Goal: Task Accomplishment & Management: Manage account settings

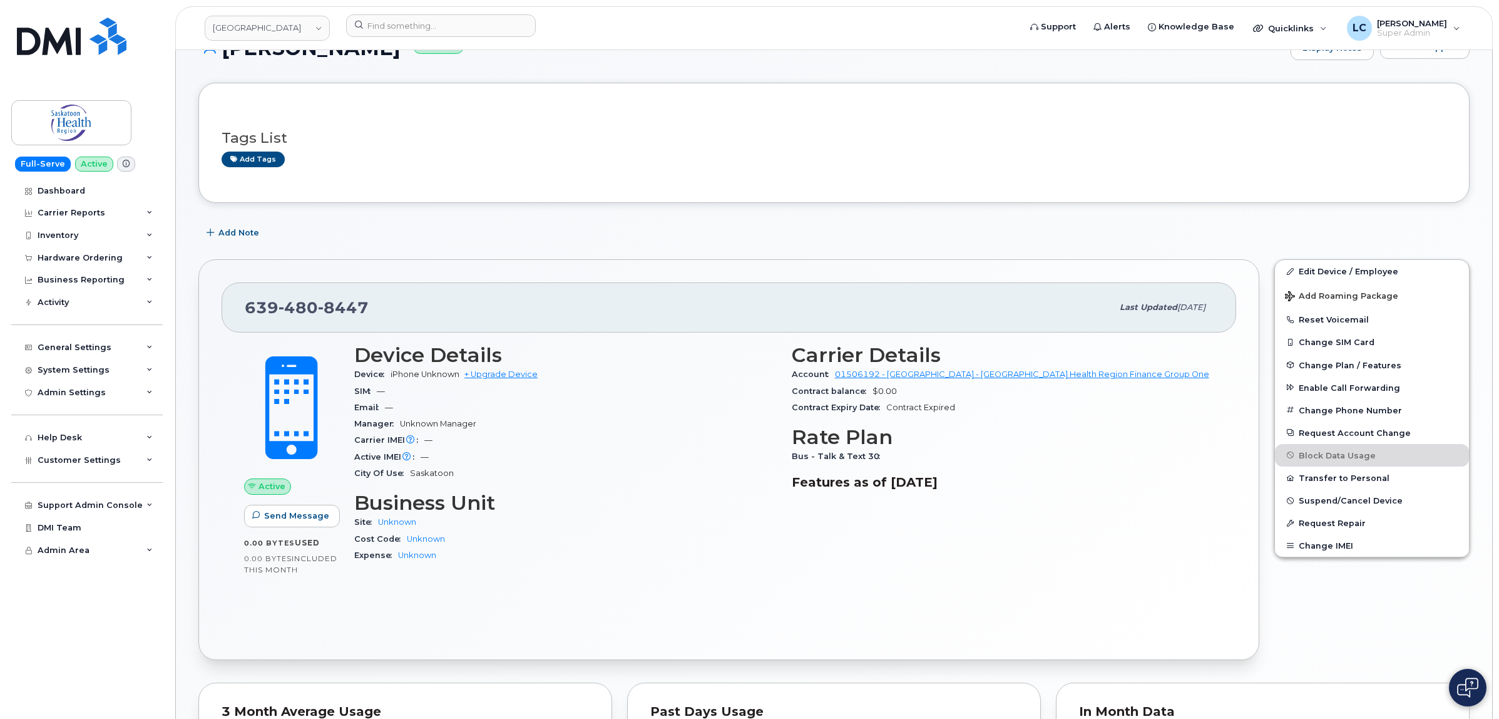
scroll to position [31, 0]
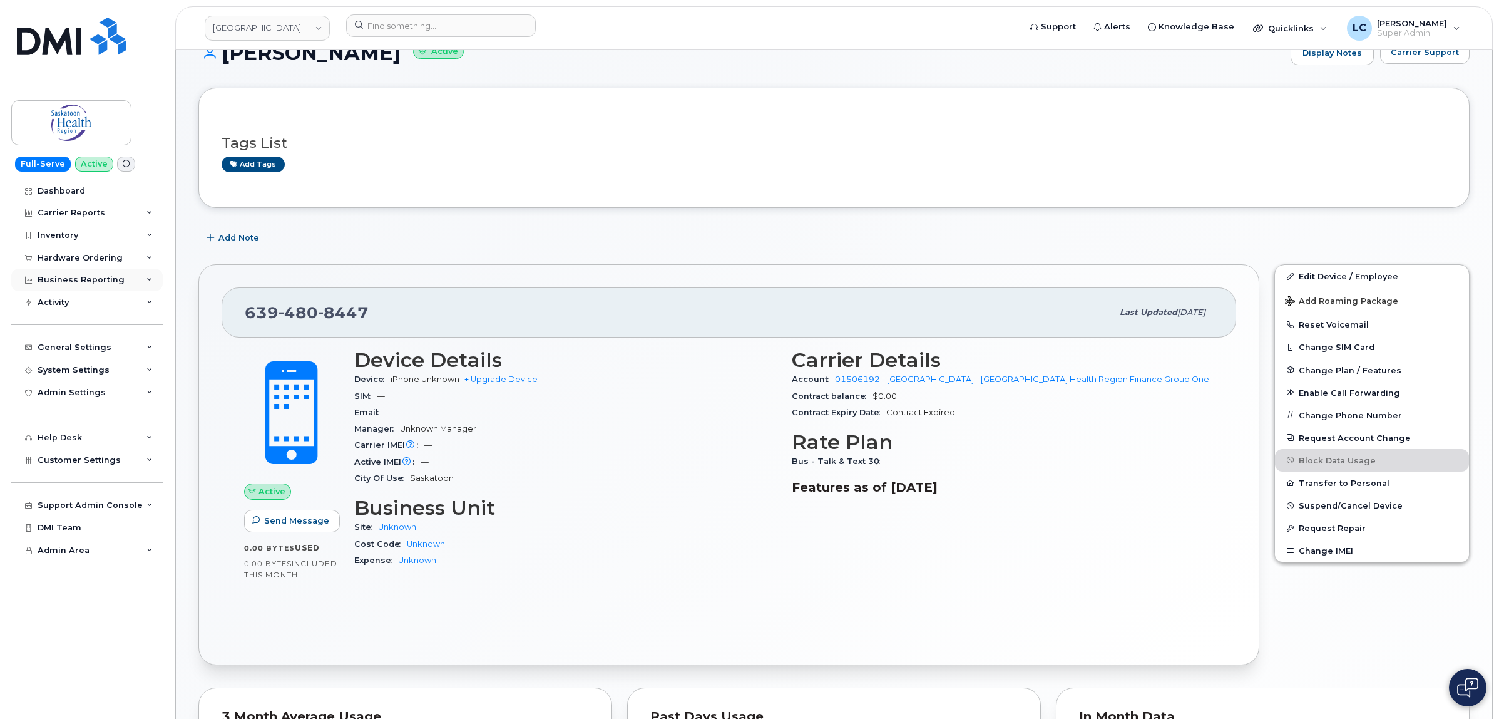
click at [123, 280] on div "Business Reporting" at bounding box center [86, 280] width 151 height 23
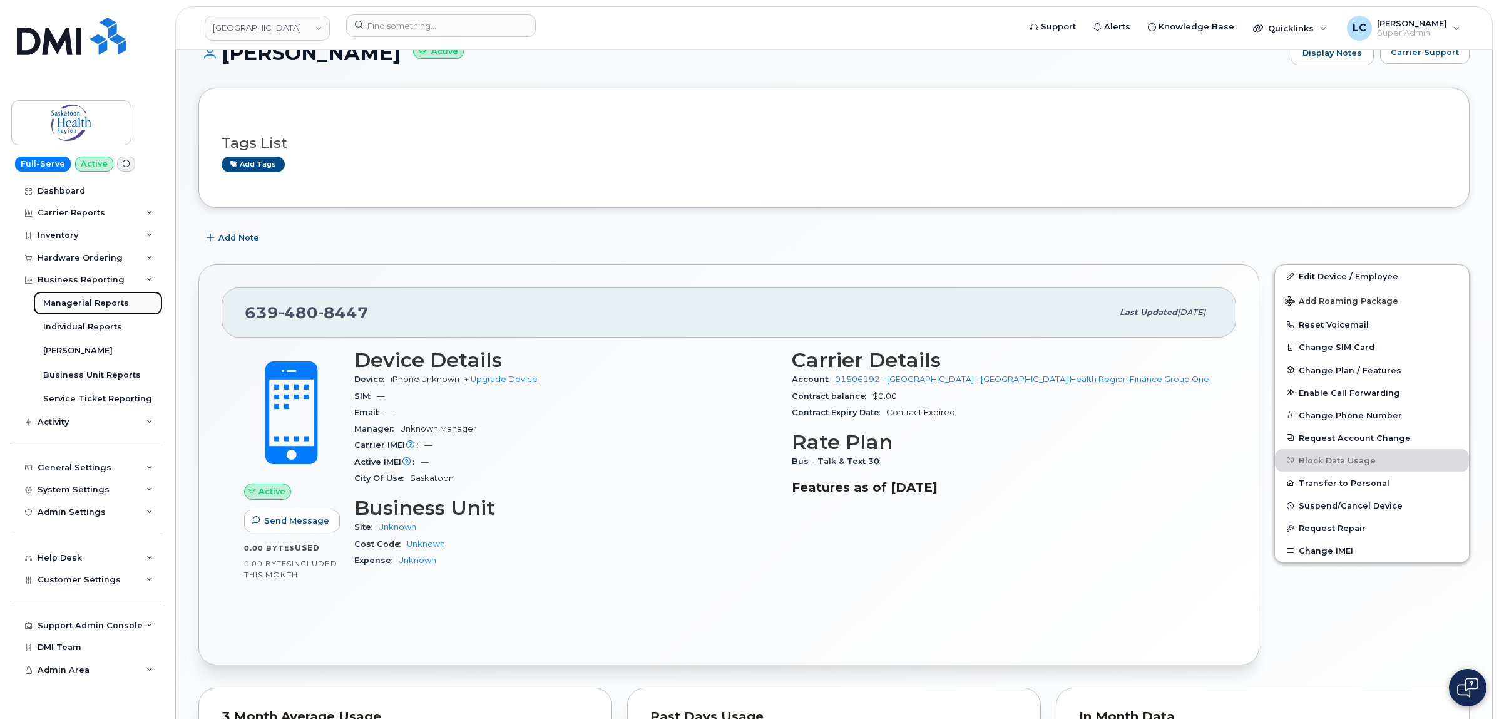
click at [110, 307] on div "Managerial Reports" at bounding box center [86, 302] width 86 height 11
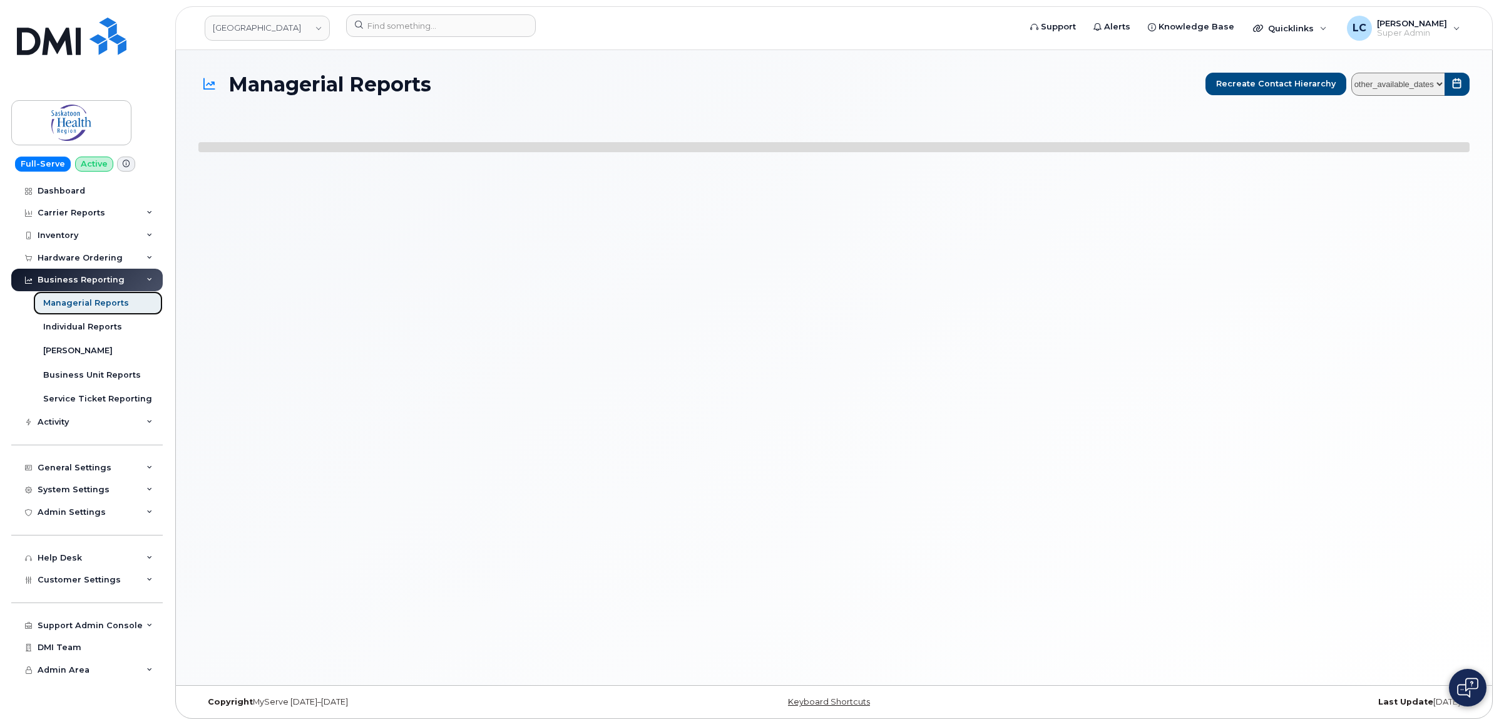
select select
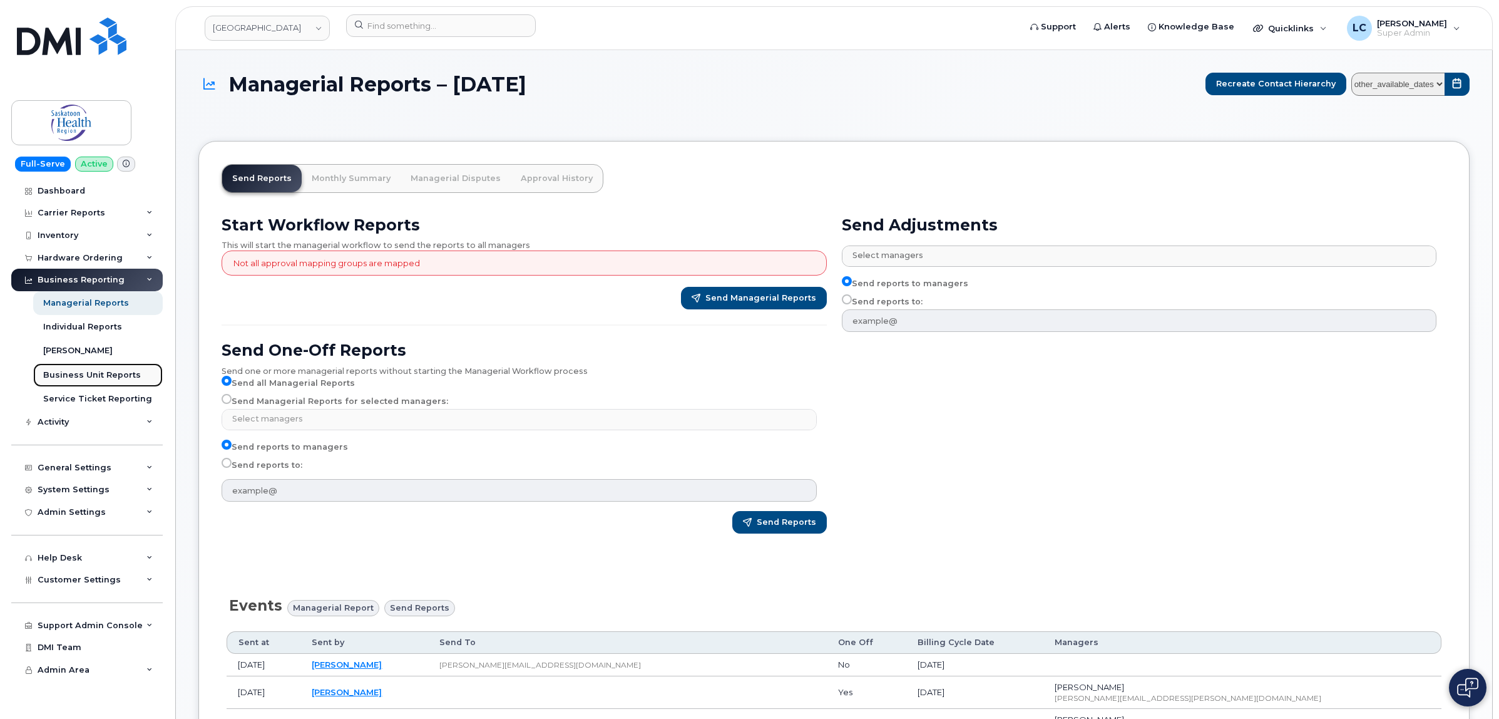
click at [96, 374] on div "Business Unit Reports" at bounding box center [92, 374] width 98 height 11
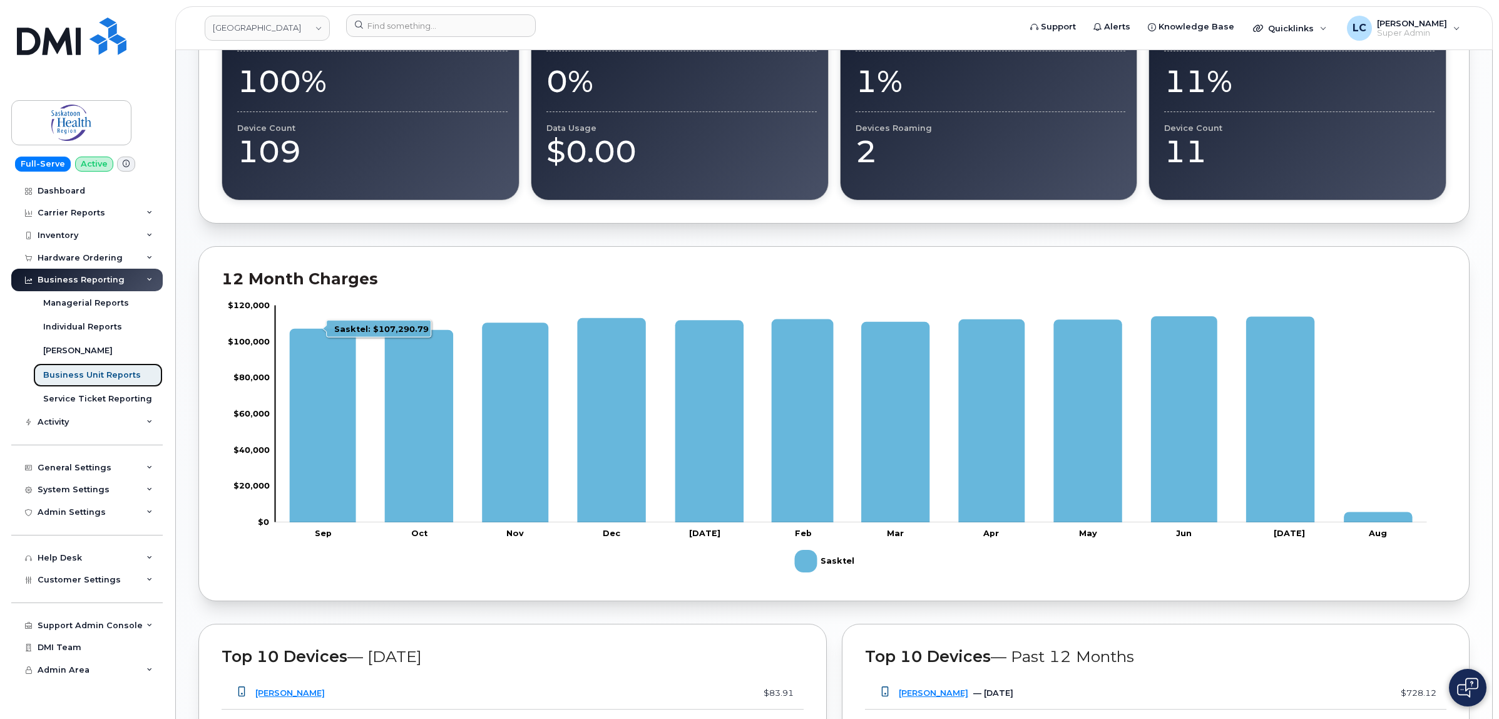
scroll to position [66, 0]
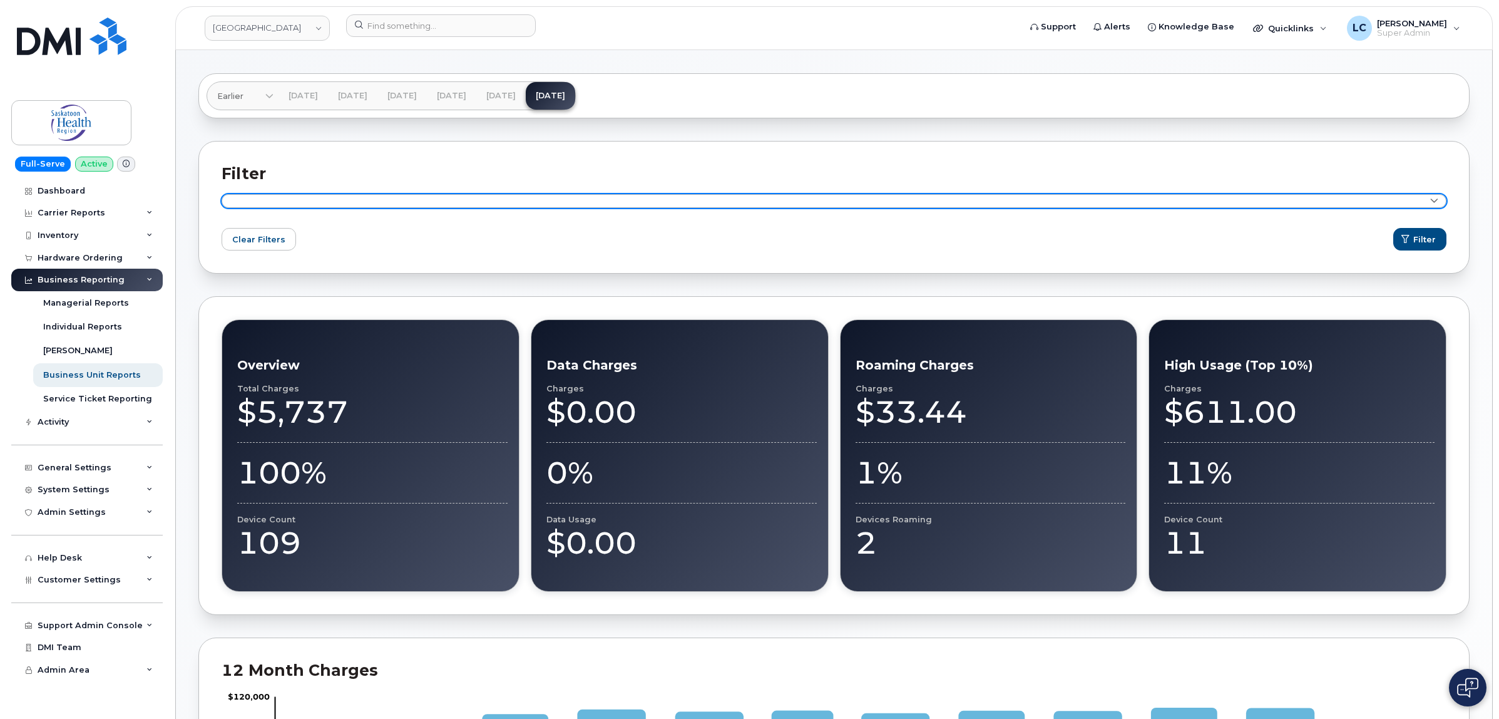
click at [1197, 201] on link at bounding box center [834, 201] width 1225 height 14
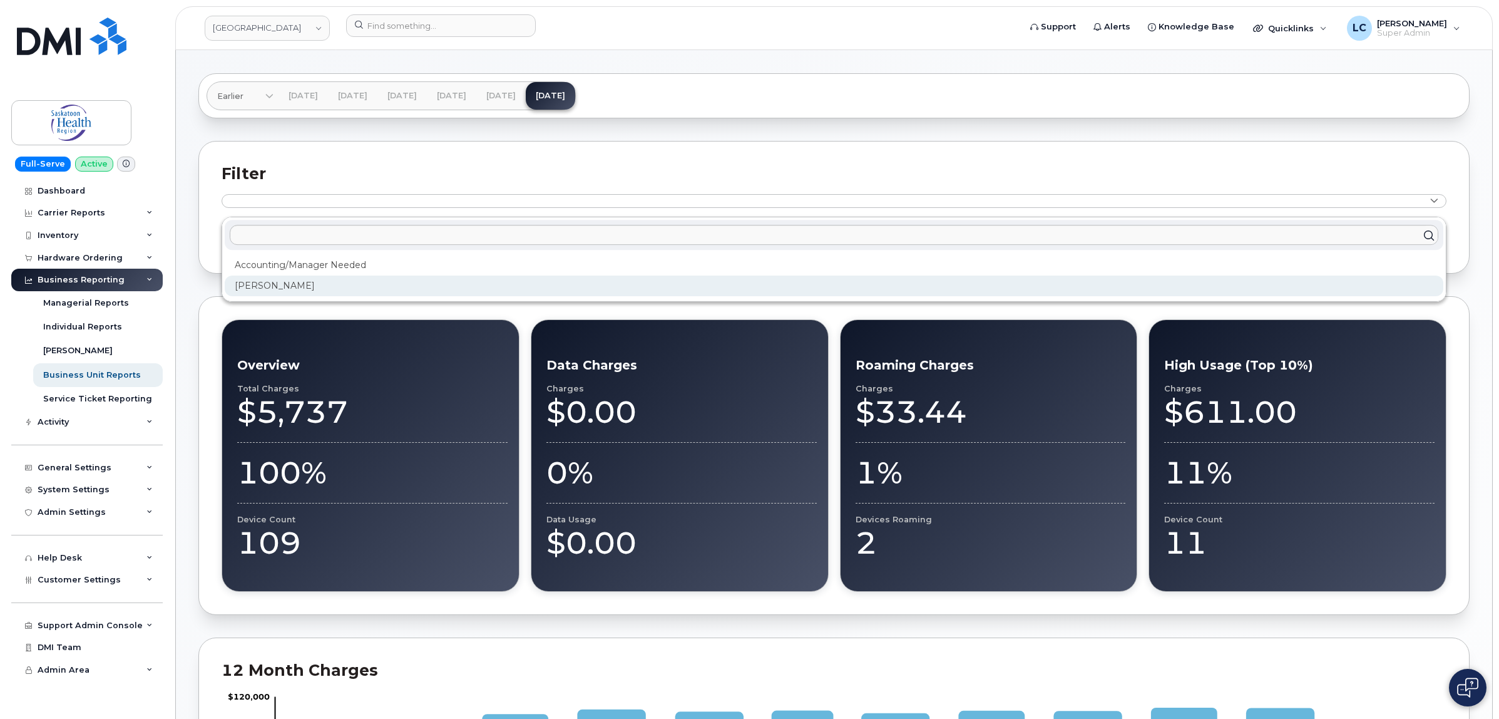
click at [305, 286] on div "[PERSON_NAME]" at bounding box center [834, 285] width 1219 height 21
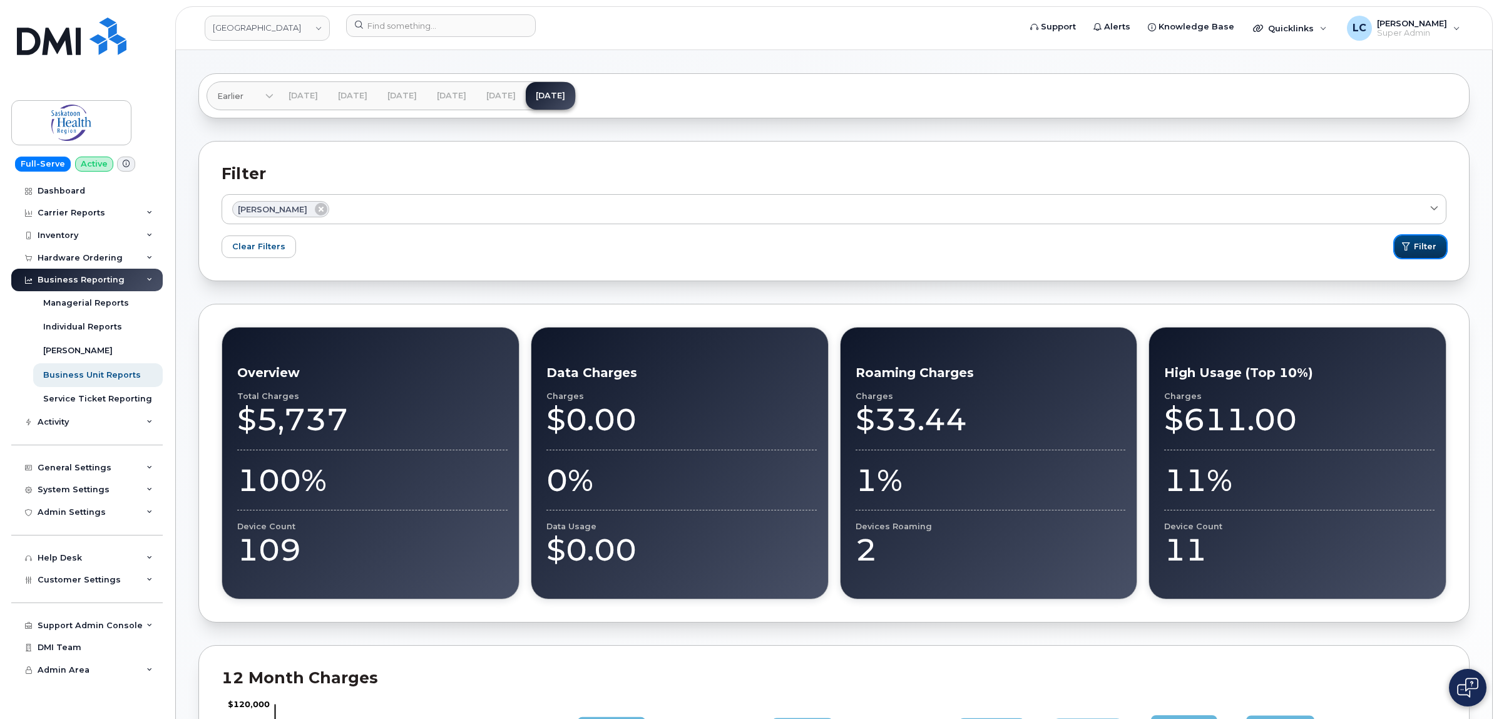
click at [1197, 248] on span "Filter" at bounding box center [1425, 246] width 23 height 12
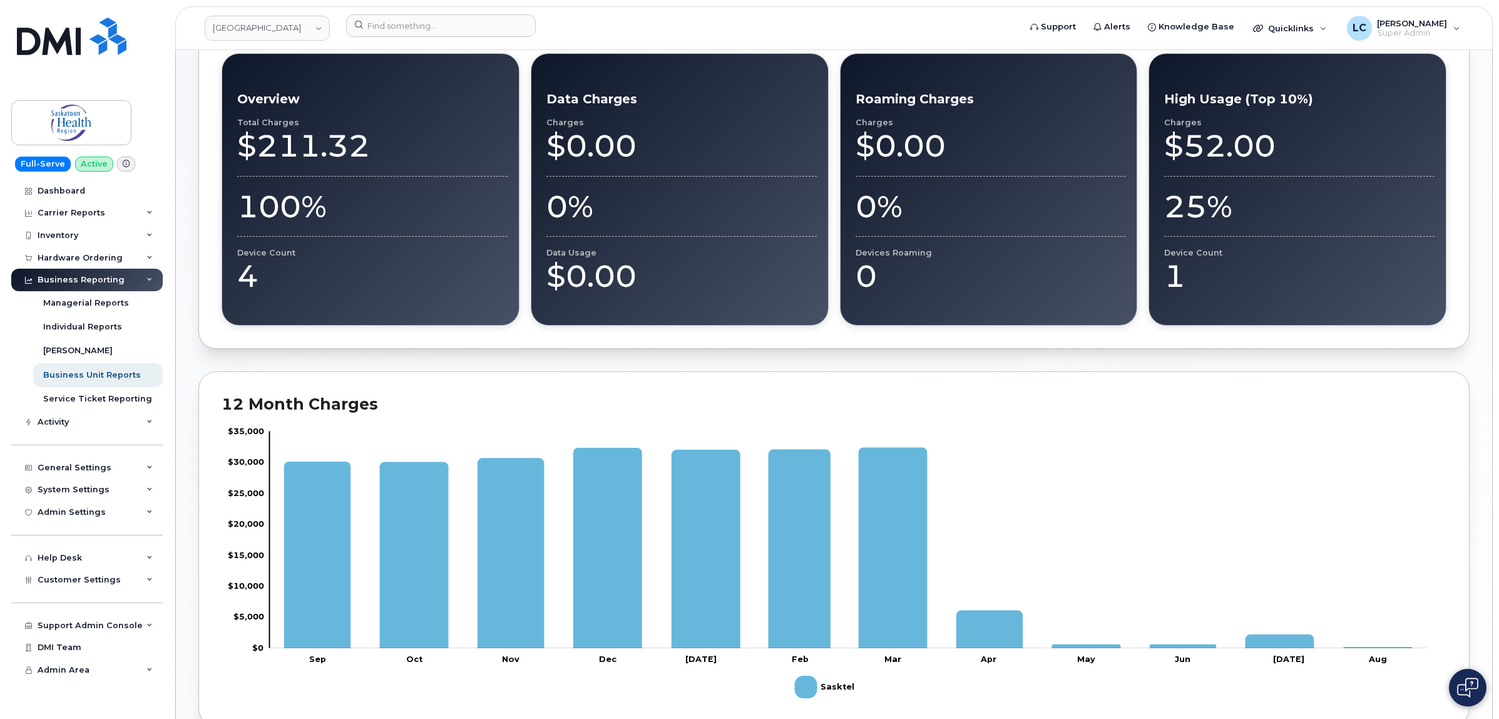
scroll to position [391, 0]
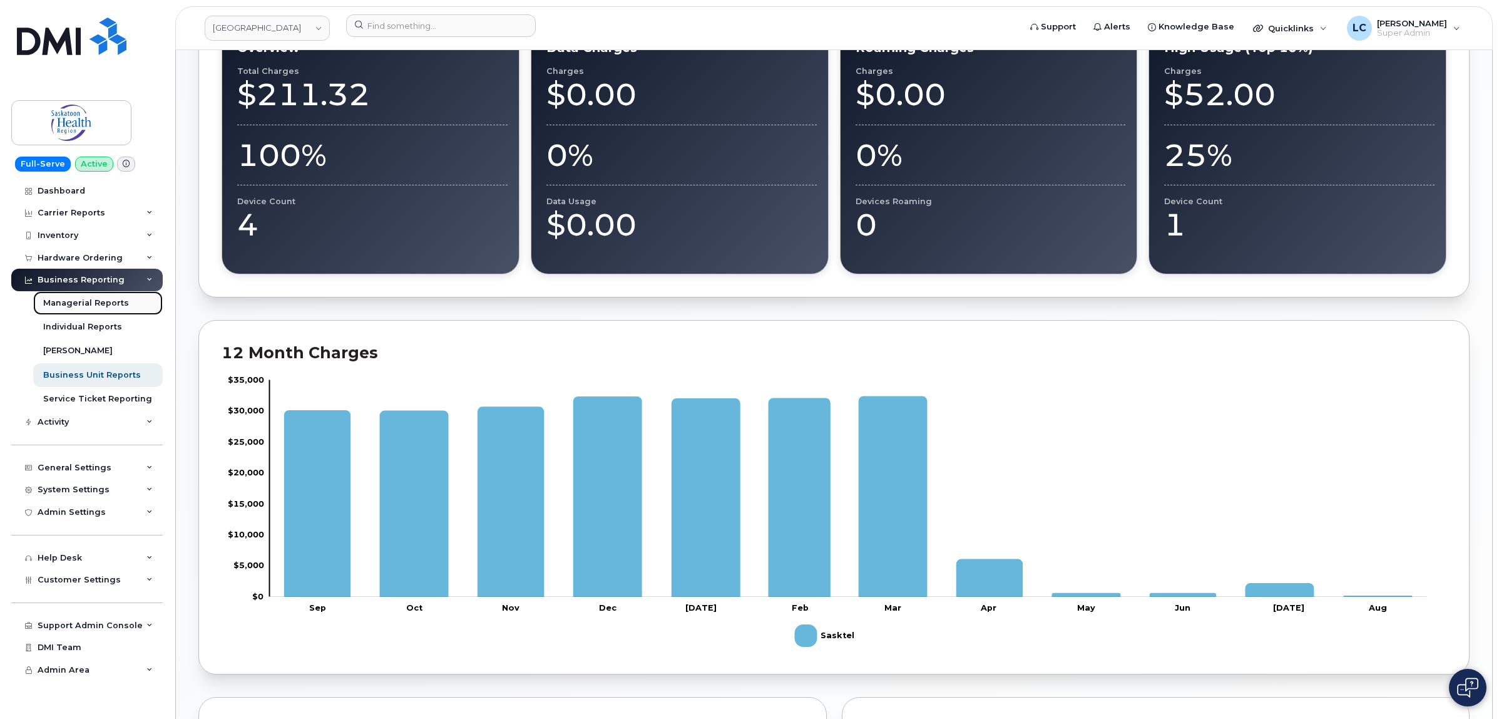
click at [105, 312] on link "Managerial Reports" at bounding box center [98, 303] width 130 height 24
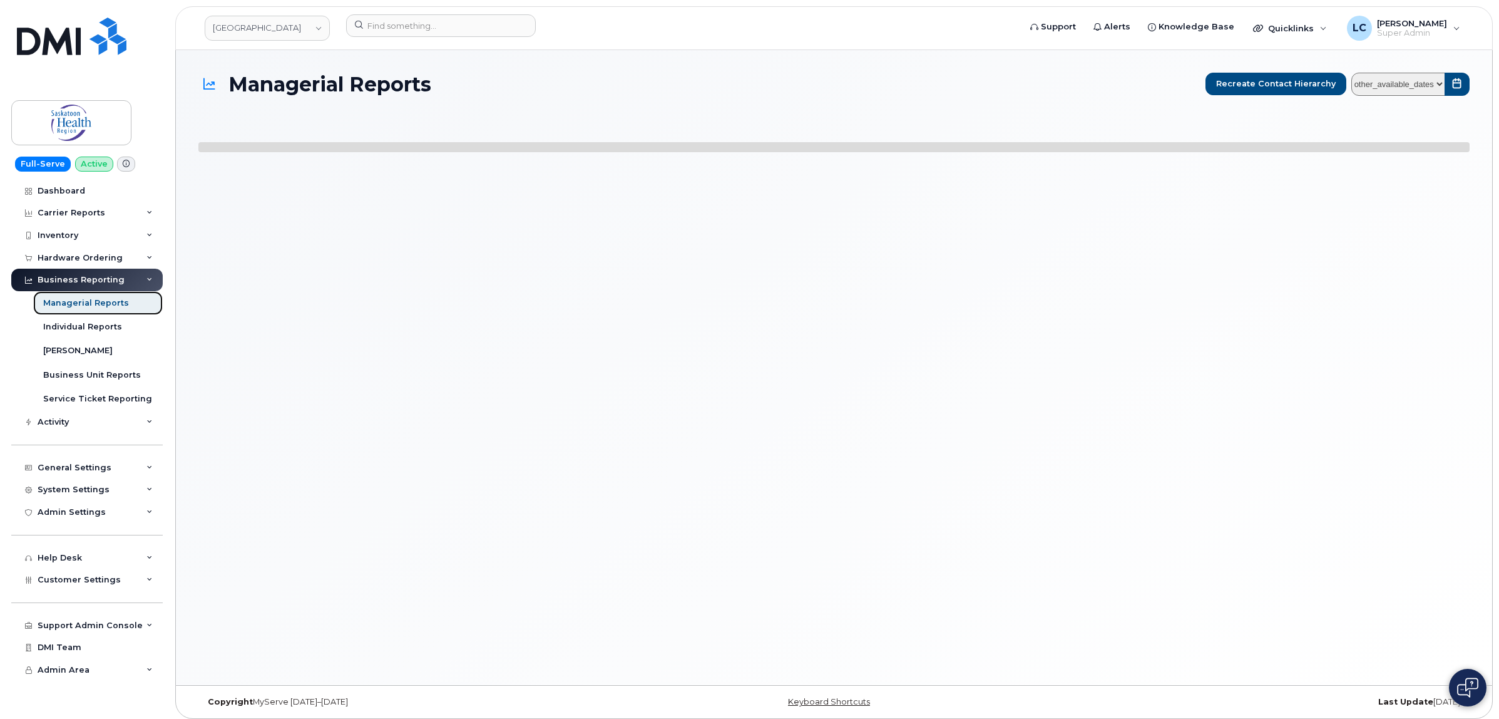
select select
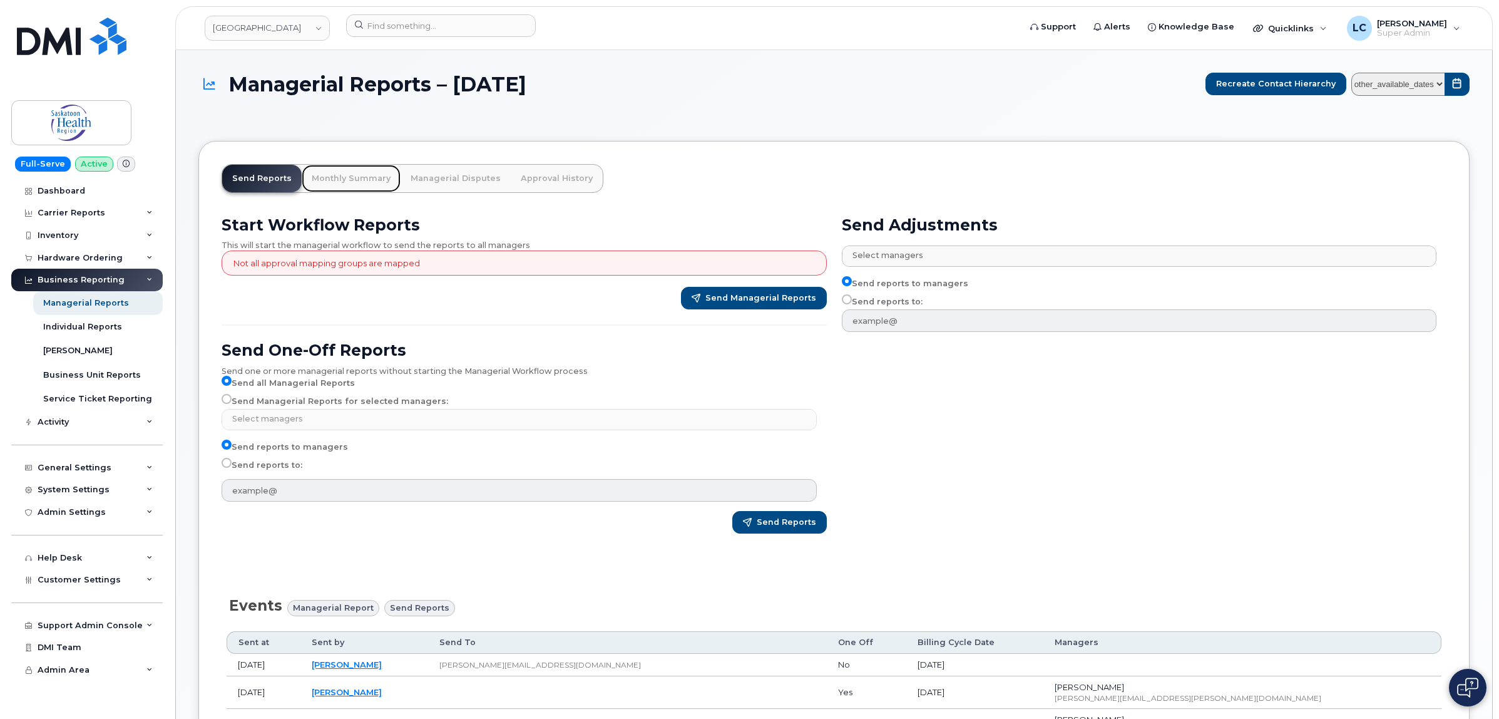
click at [362, 185] on link "Monthly Summary" at bounding box center [351, 179] width 99 height 28
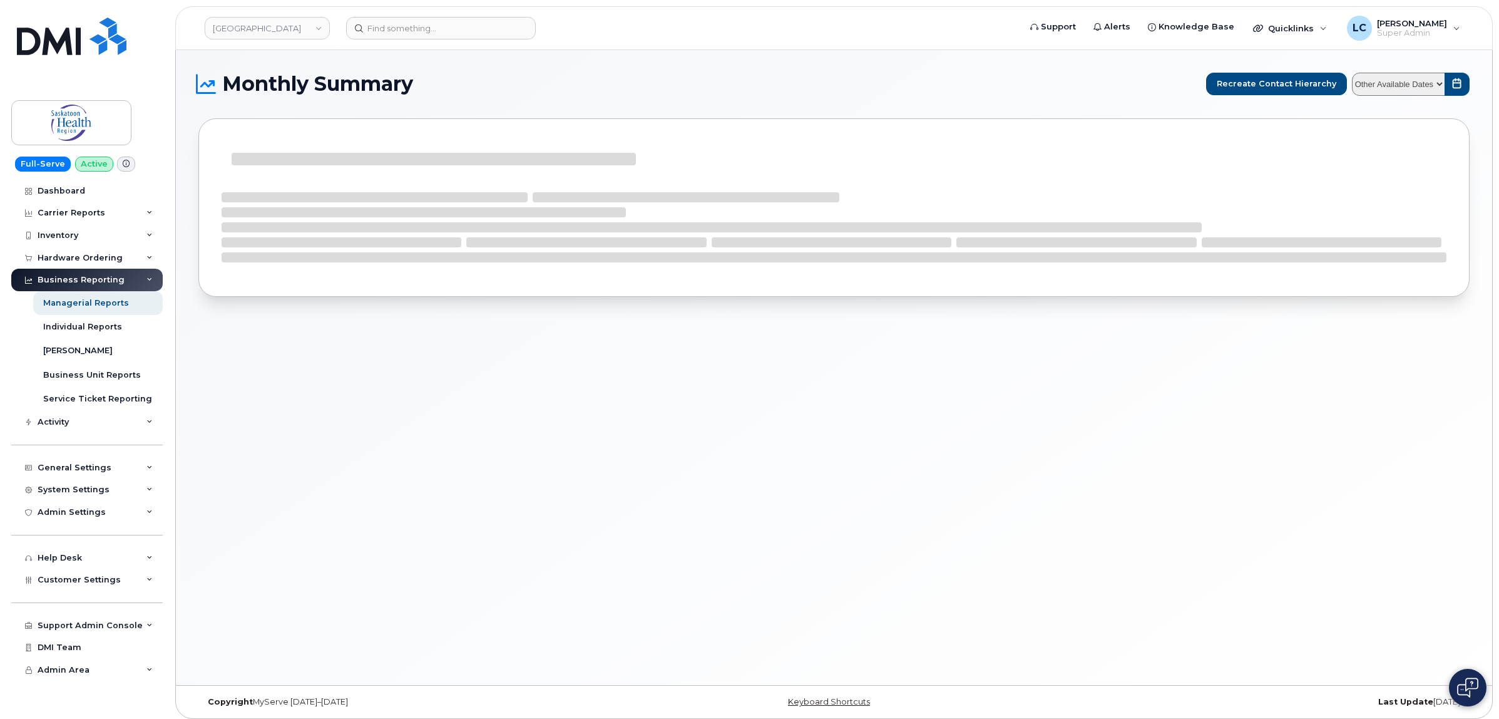
select select
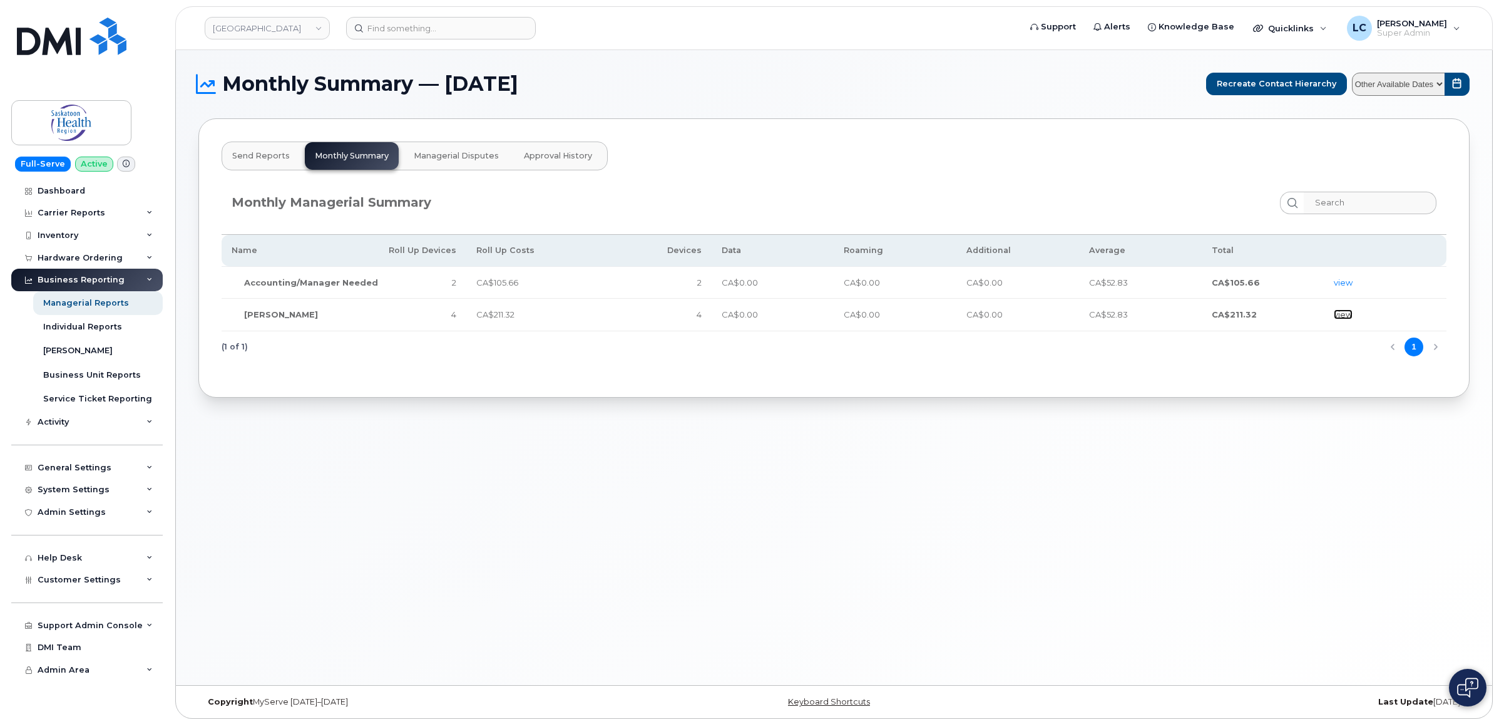
click at [1340, 312] on link "view" at bounding box center [1343, 314] width 19 height 10
click at [83, 426] on div "Activity" at bounding box center [86, 422] width 151 height 23
click at [123, 257] on div "Hardware Ordering" at bounding box center [86, 258] width 151 height 23
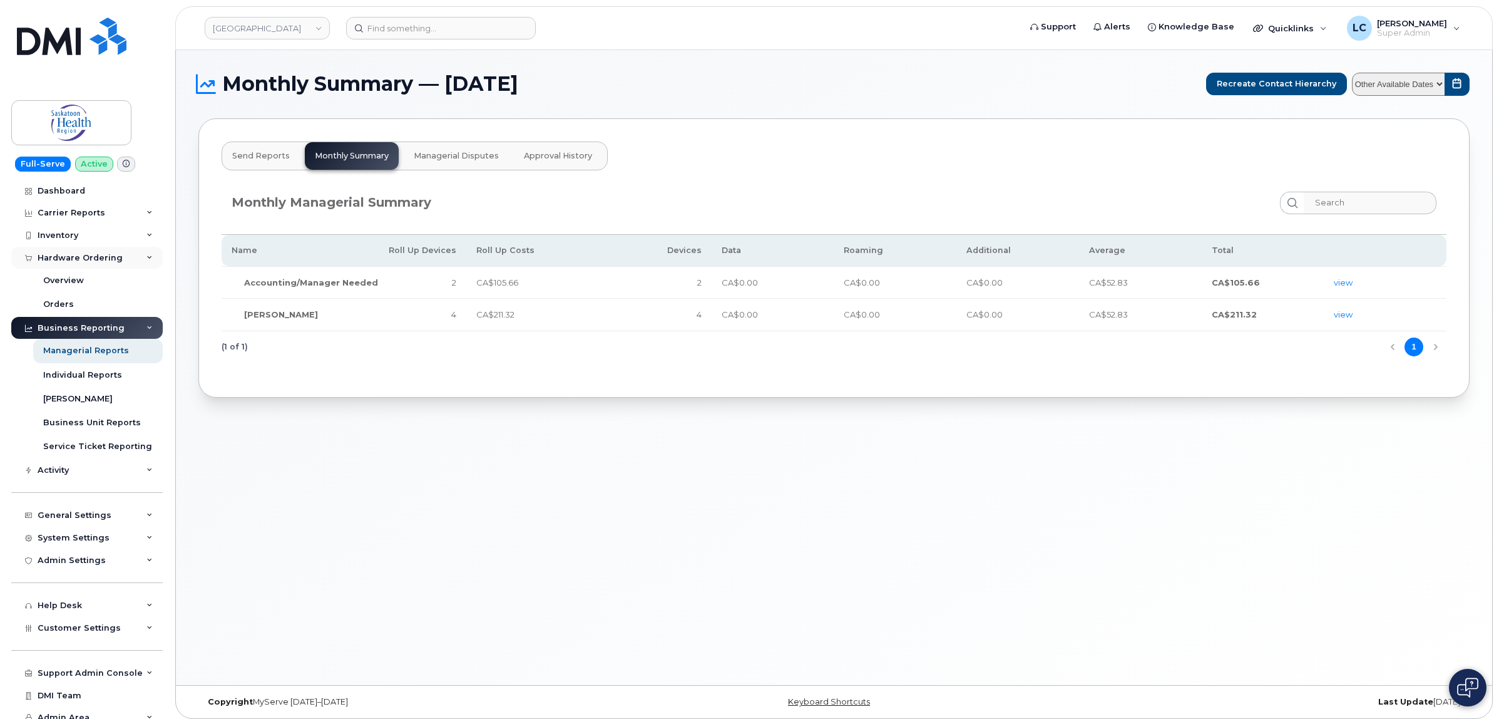
click at [123, 257] on div "Hardware Ordering" at bounding box center [86, 258] width 151 height 23
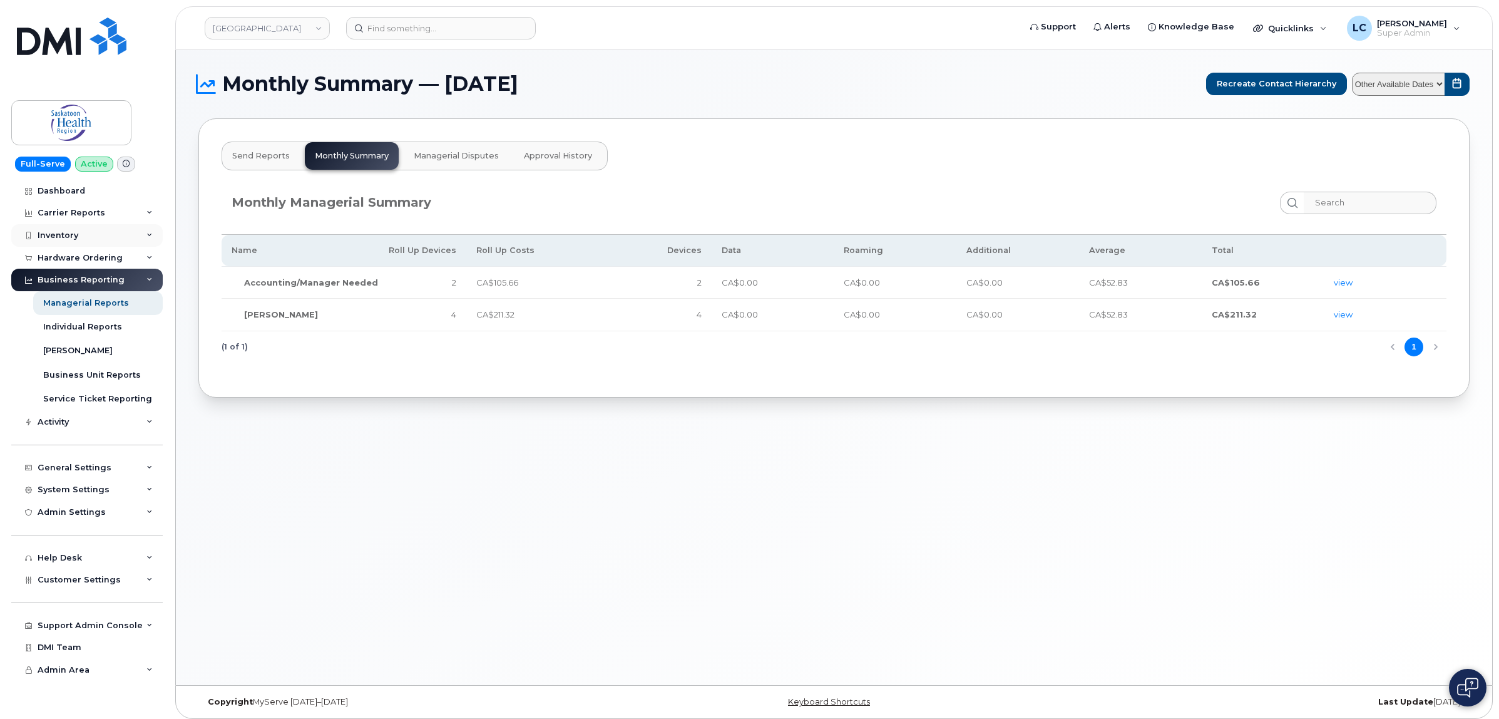
click at [127, 237] on div "Inventory" at bounding box center [86, 235] width 151 height 23
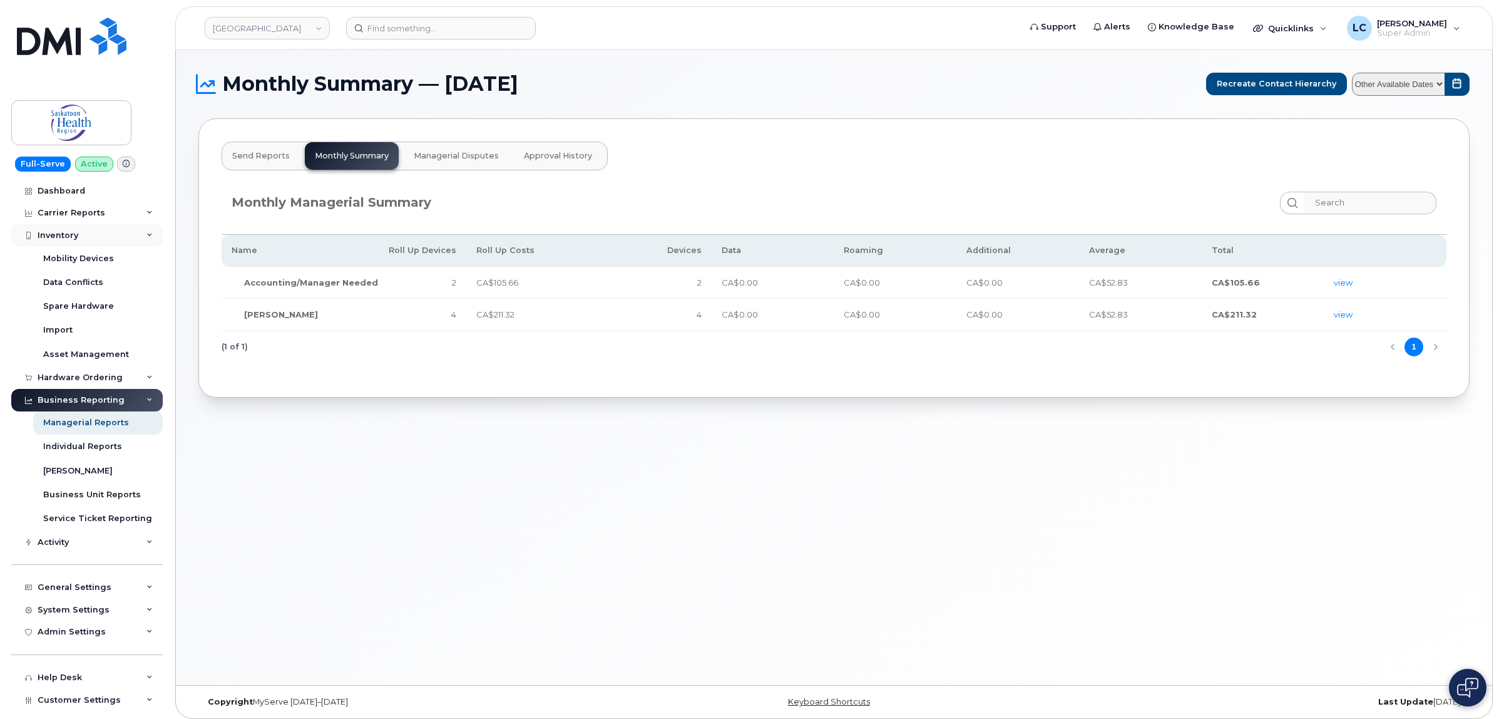
click at [128, 237] on div "Inventory" at bounding box center [86, 235] width 151 height 23
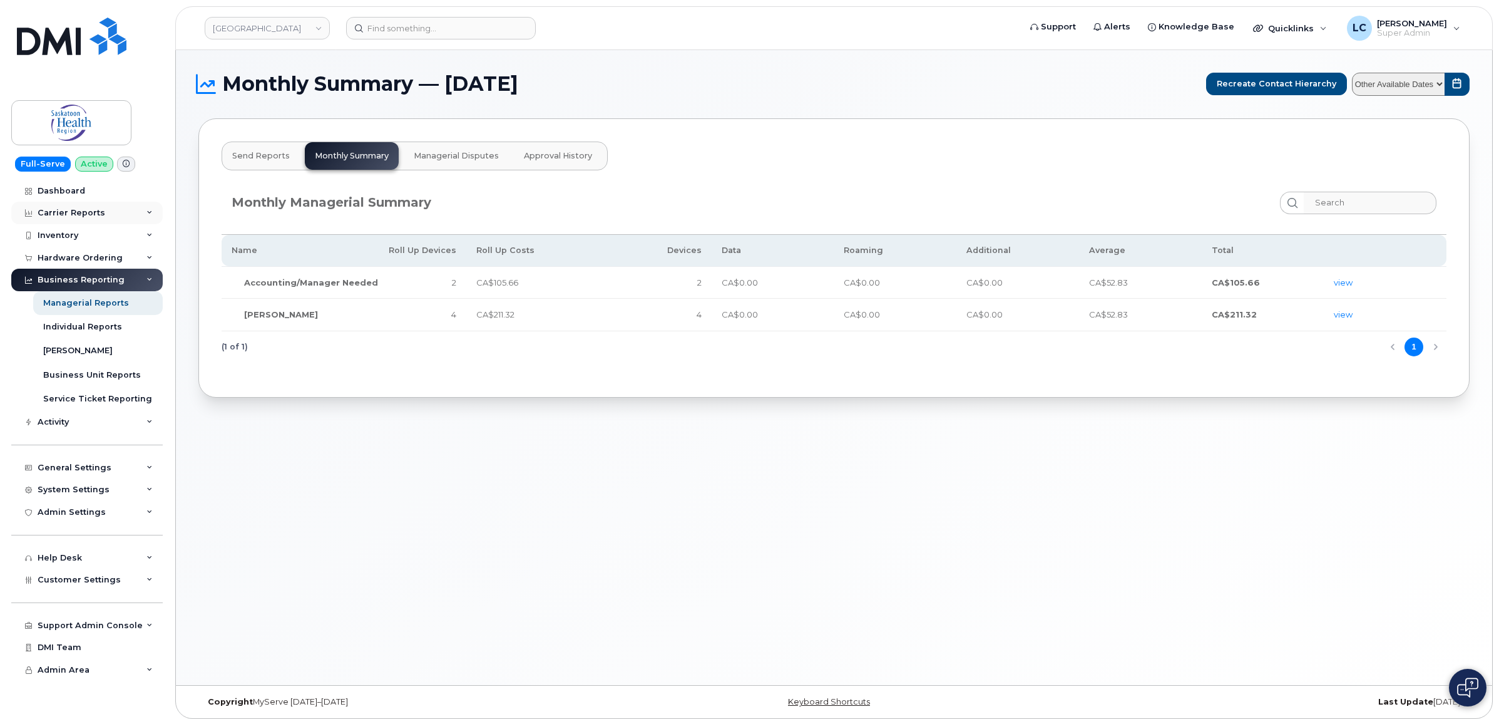
click at [136, 215] on div "Carrier Reports" at bounding box center [86, 213] width 151 height 23
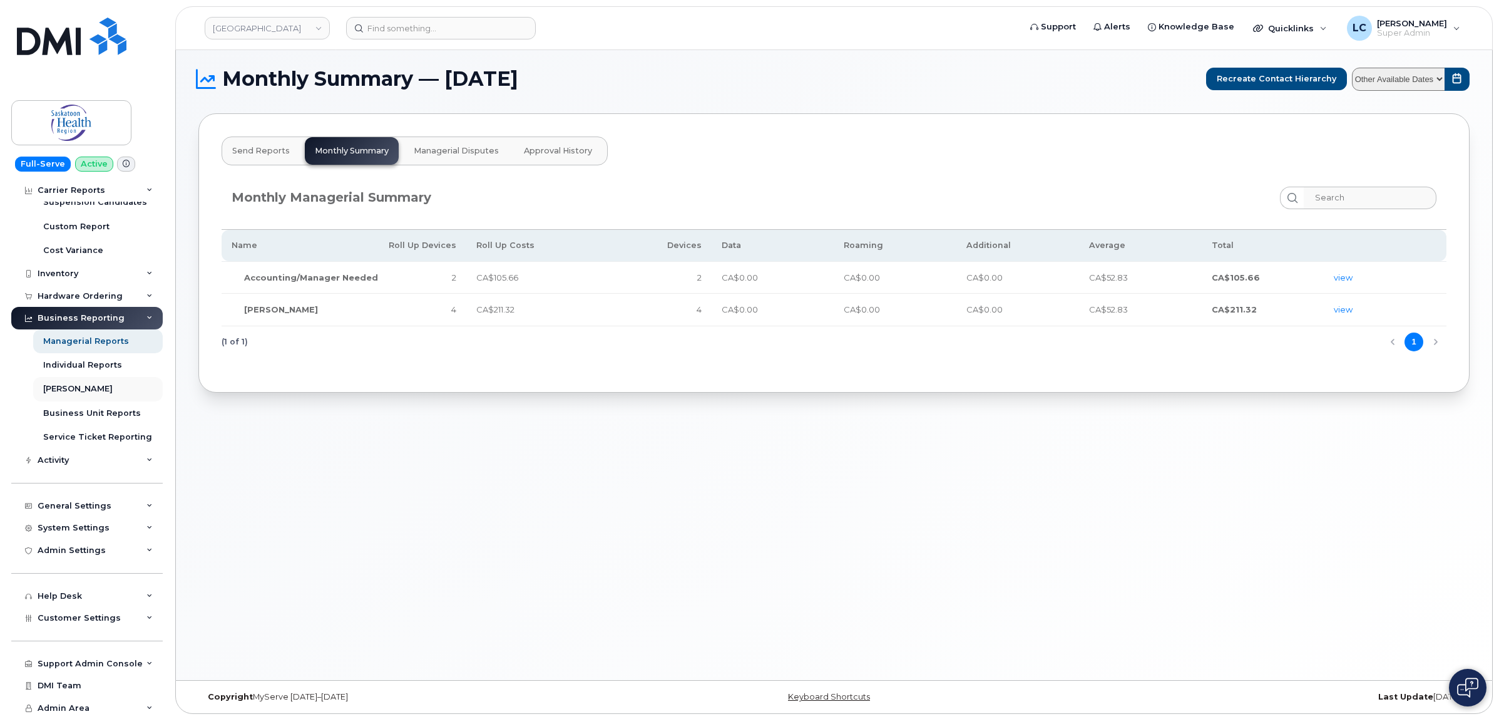
scroll to position [6, 0]
click at [1052, 178] on div "Monthly Managerial Summary" at bounding box center [834, 201] width 1225 height 53
click at [269, 152] on span "Send Reports" at bounding box center [261, 150] width 58 height 10
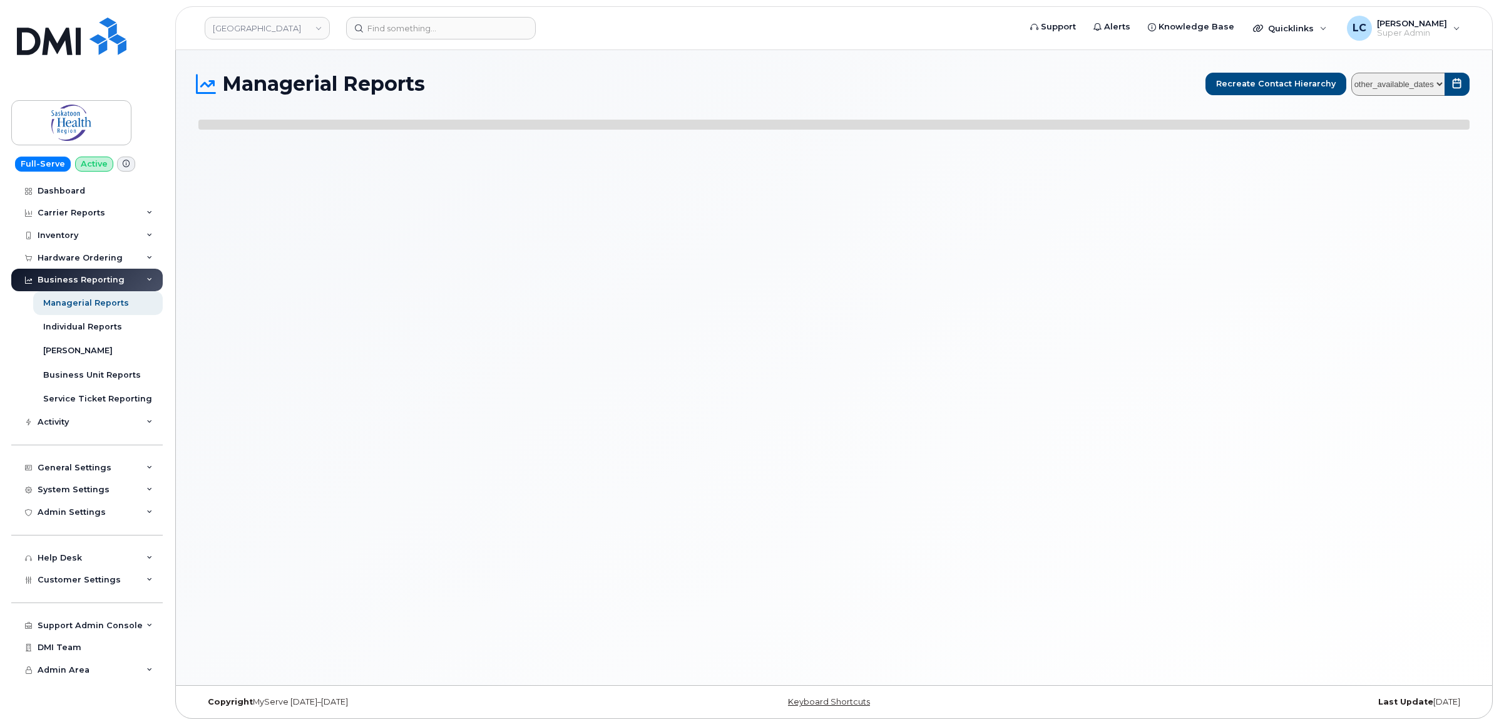
select select
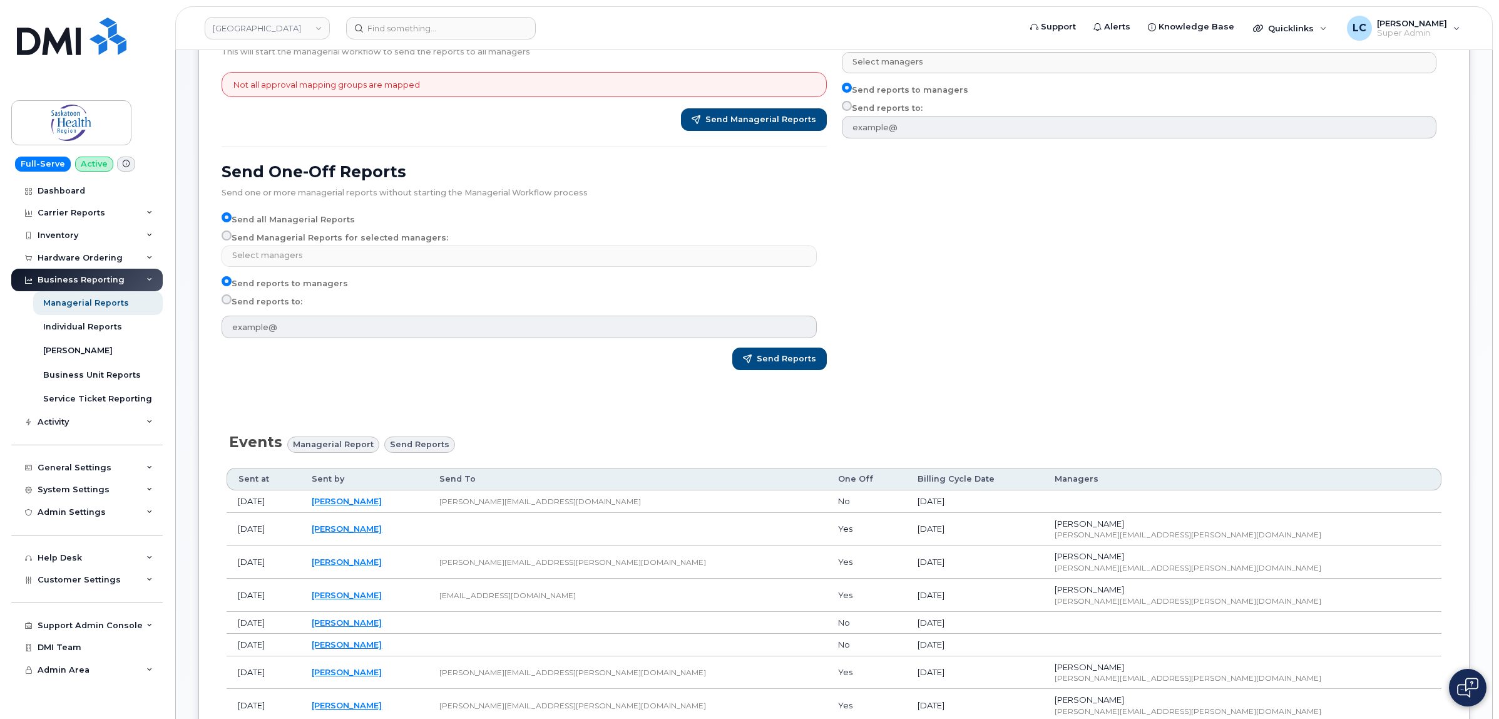
scroll to position [78, 0]
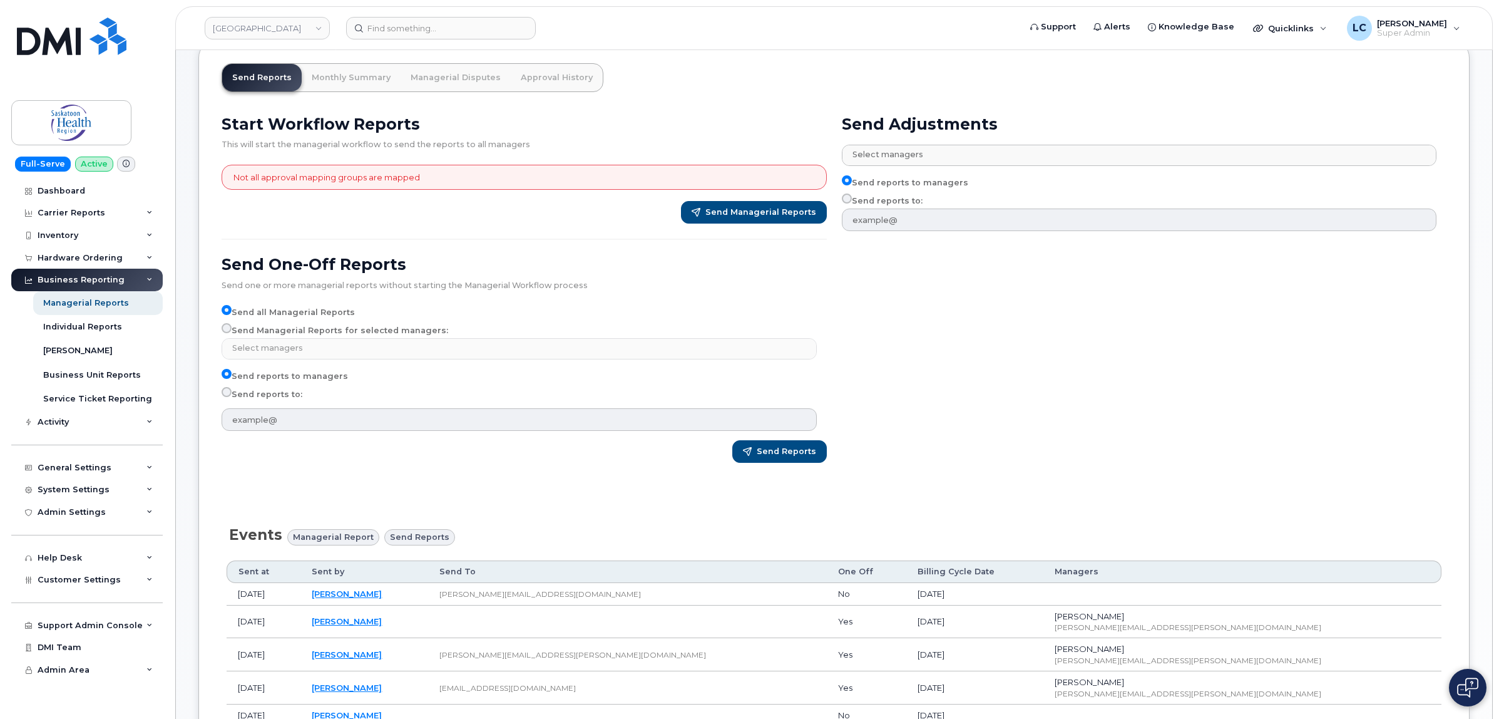
click at [229, 329] on input "Send Managerial Reports for selected managers:" at bounding box center [227, 328] width 10 height 10
radio input "true"
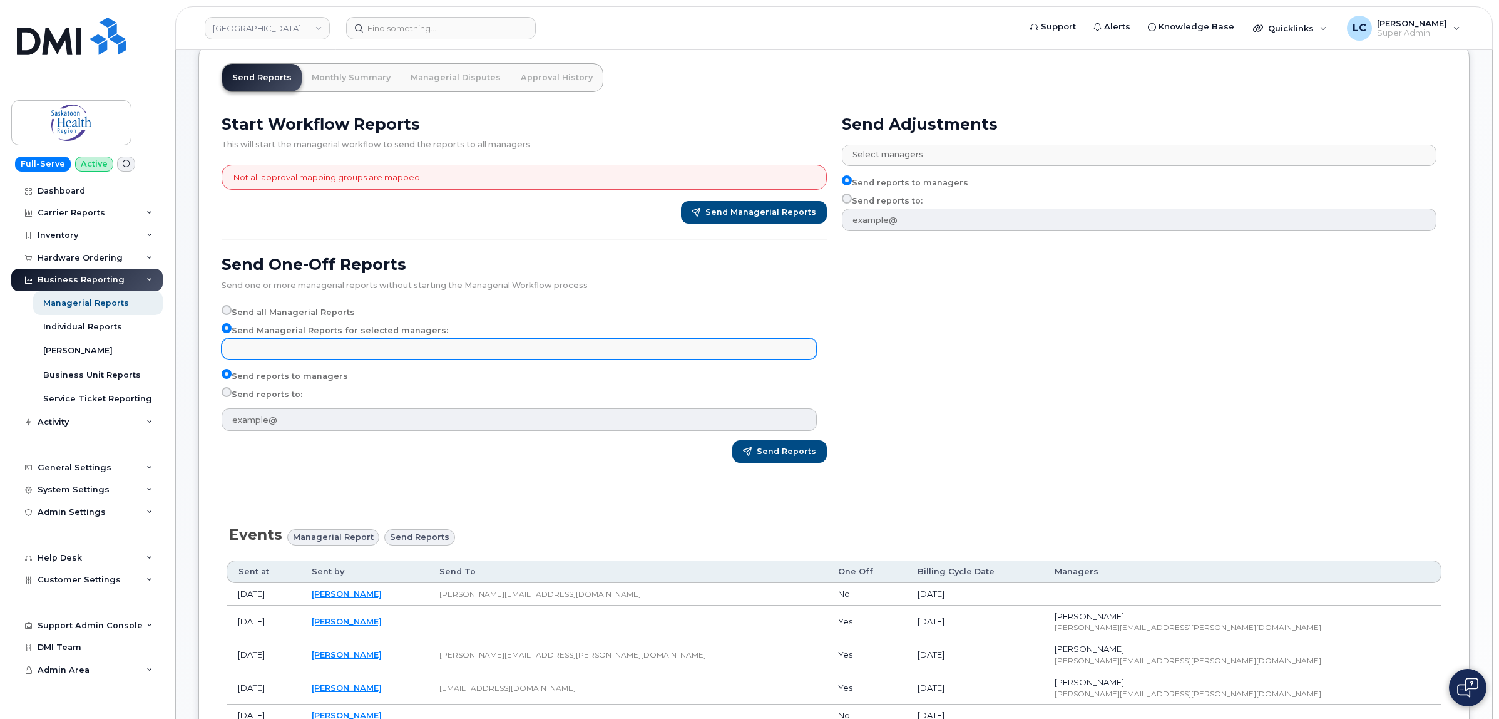
click at [322, 349] on input "text" at bounding box center [520, 348] width 583 height 18
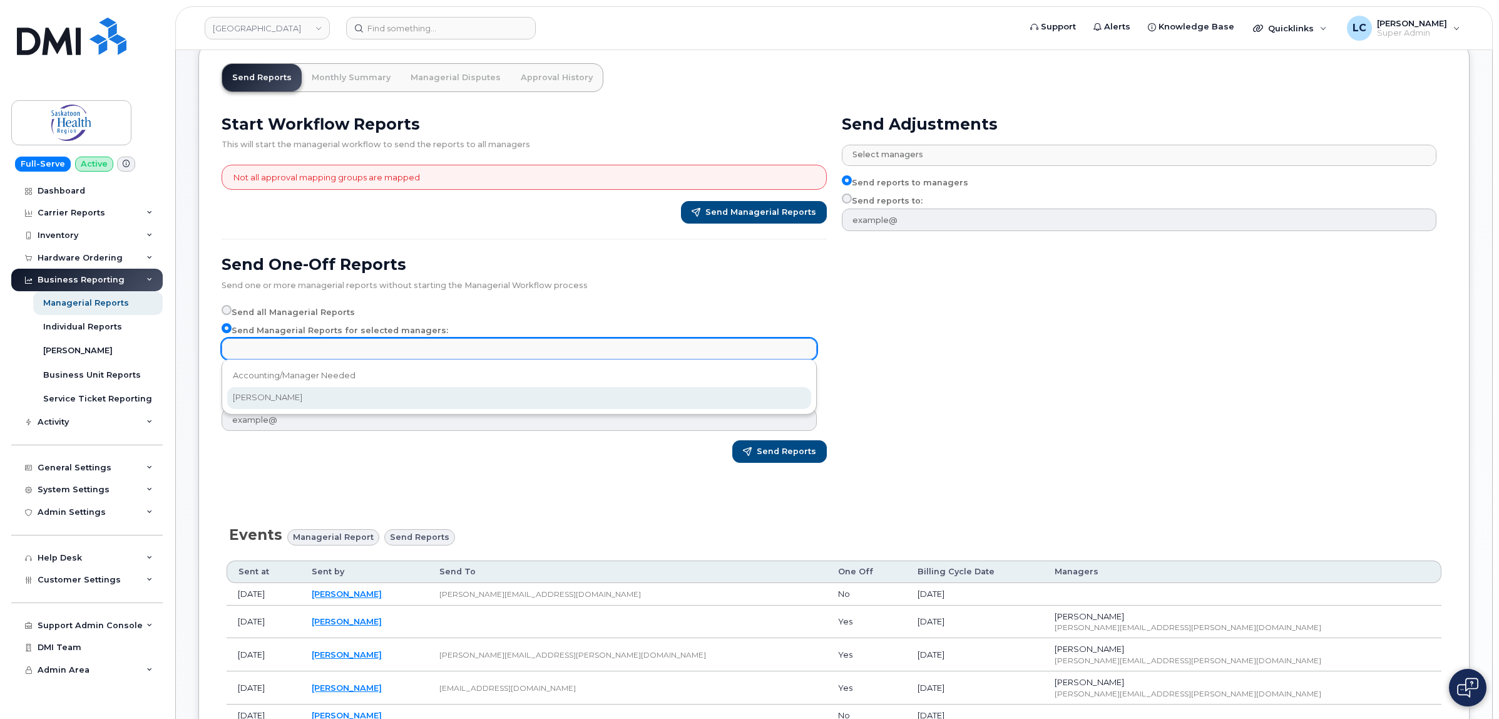
select select "fe19afe5-6bd4-4b0a-94de-aa4a402c819b"
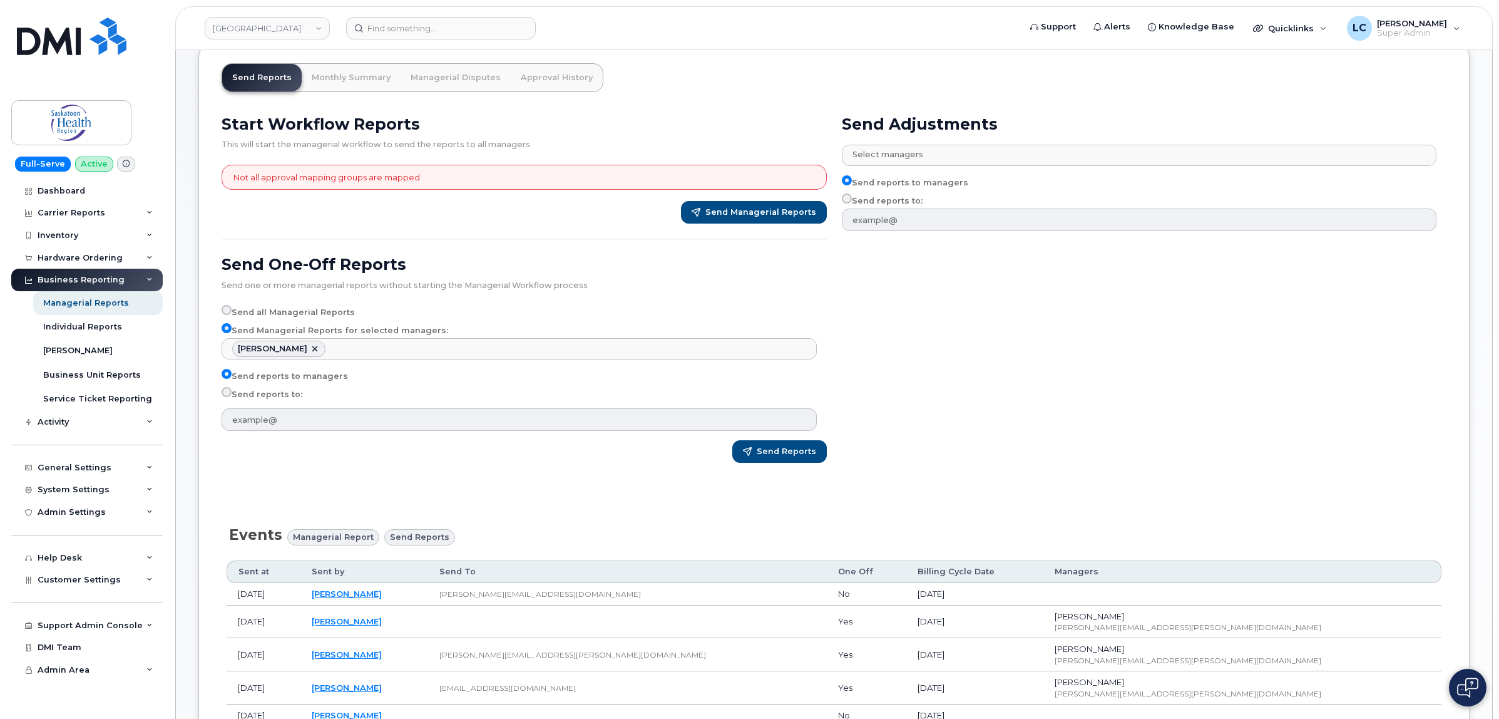
scroll to position [11, 0]
click at [265, 396] on label "Send reports to:" at bounding box center [262, 394] width 81 height 15
click at [232, 396] on input "Send reports to:" at bounding box center [227, 392] width 10 height 10
radio input "true"
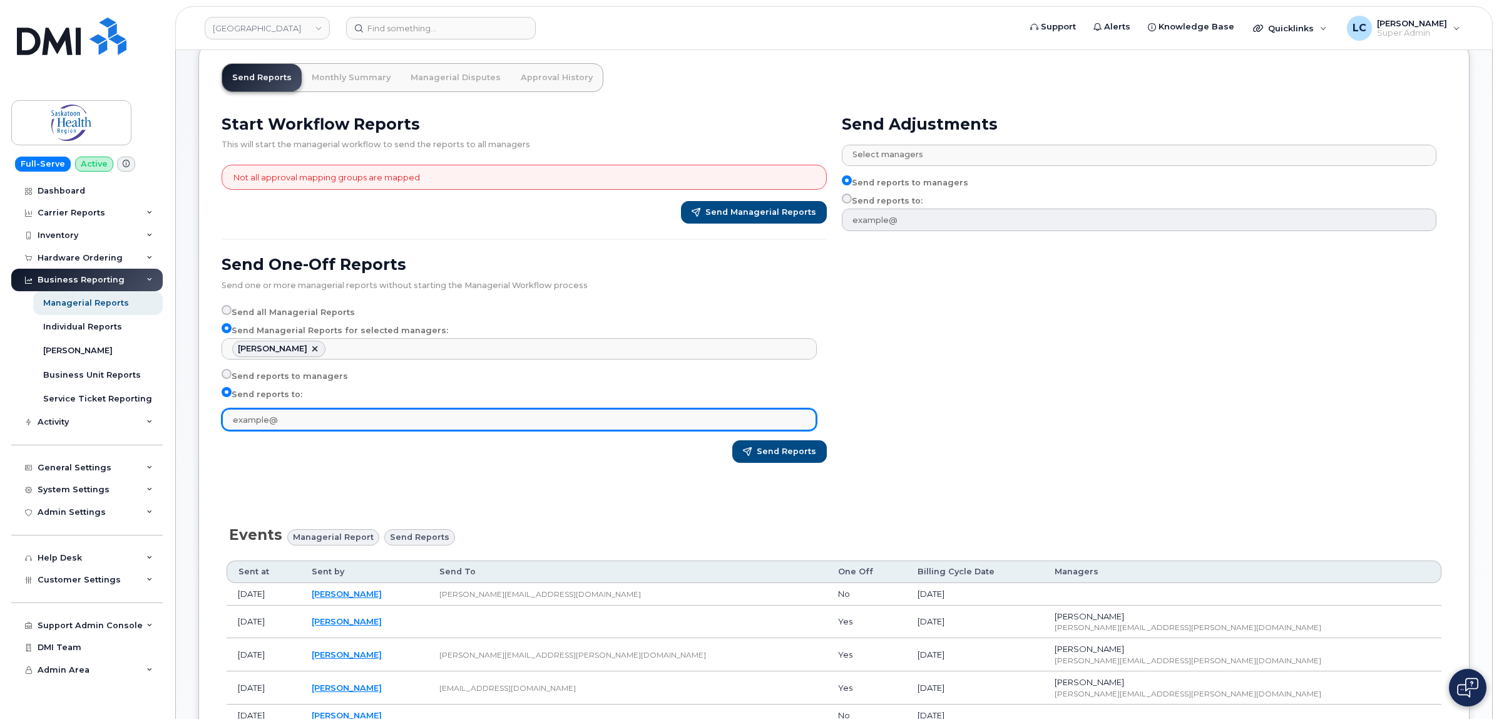
click at [351, 424] on input "text" at bounding box center [519, 419] width 595 height 23
type input "lcole@dminc.com"
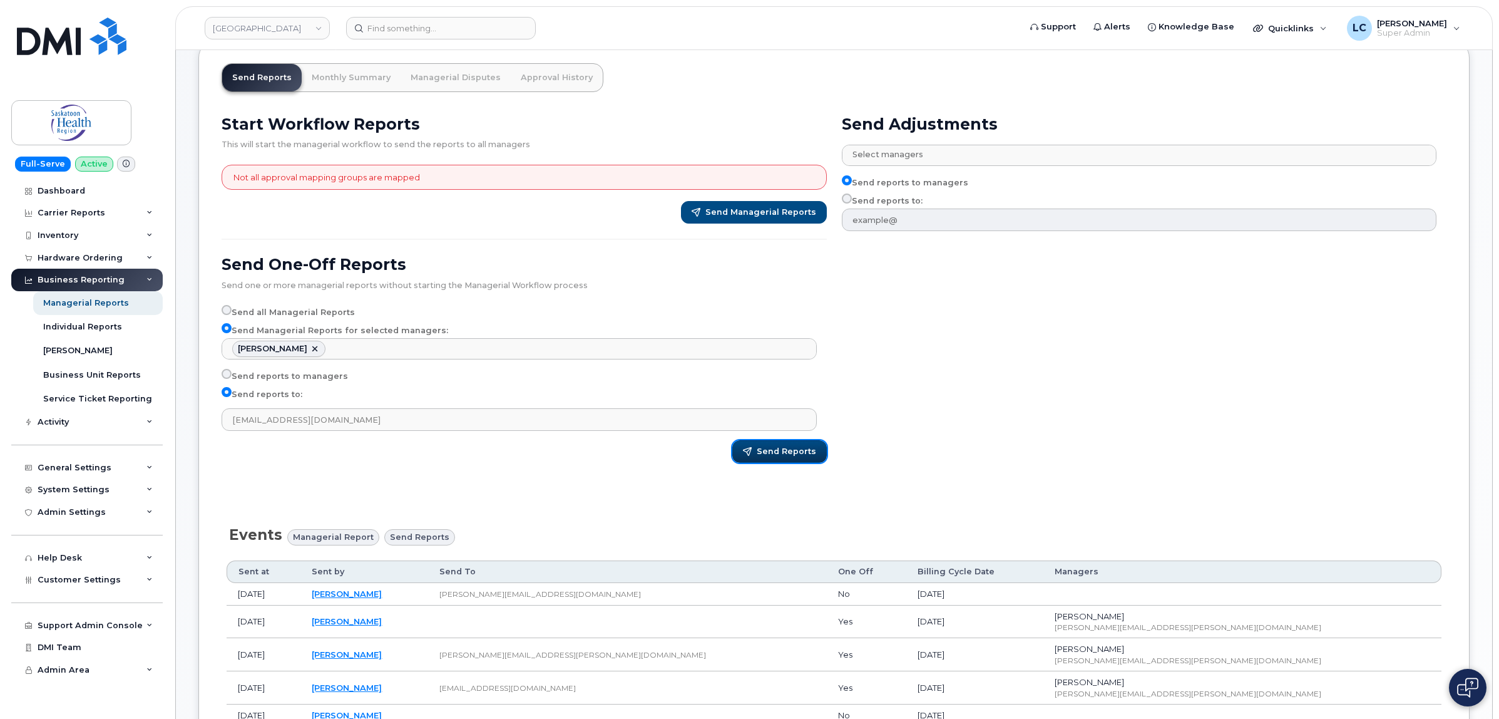
click at [783, 454] on span "Send Reports" at bounding box center [786, 451] width 59 height 11
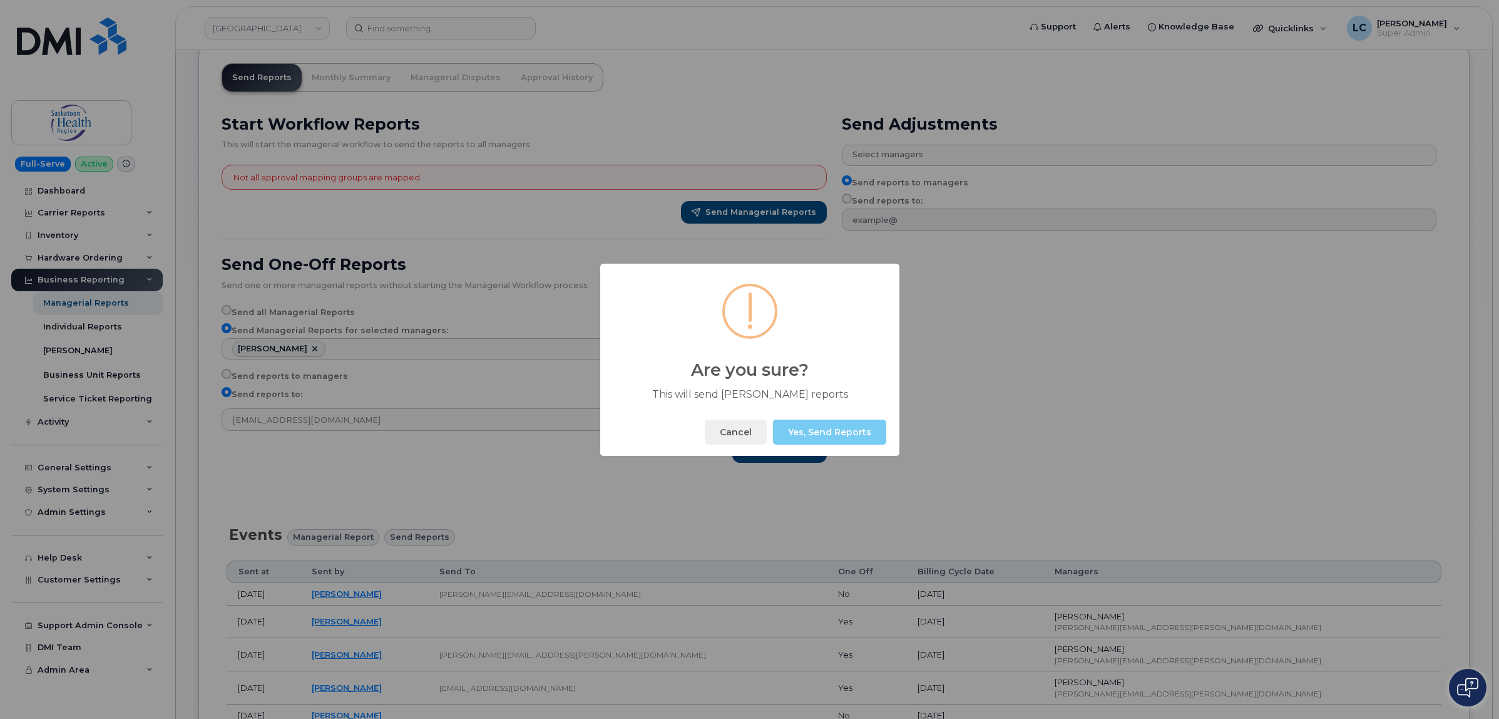
click at [805, 430] on button "Yes, Send Reports" at bounding box center [829, 431] width 113 height 25
click at [840, 429] on button "Okay" at bounding box center [860, 431] width 54 height 25
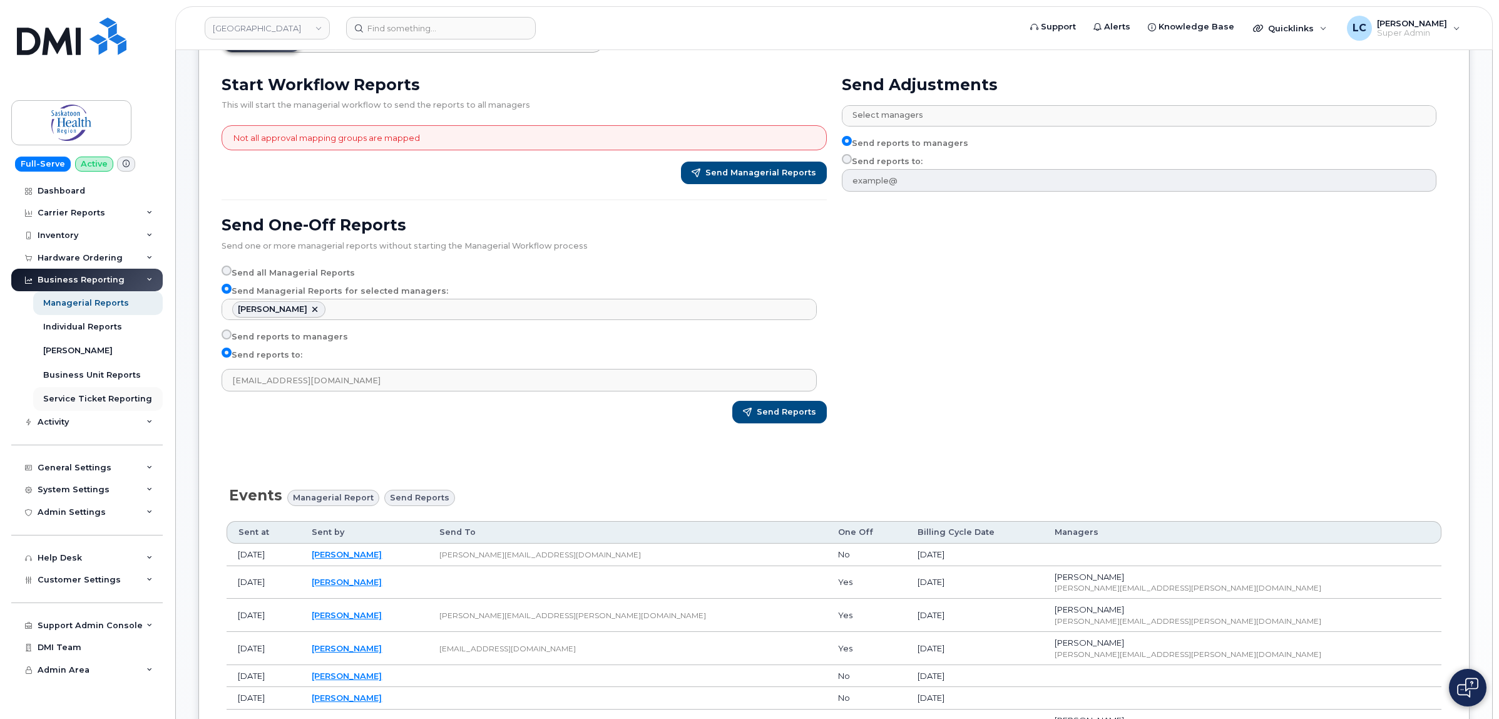
scroll to position [156, 0]
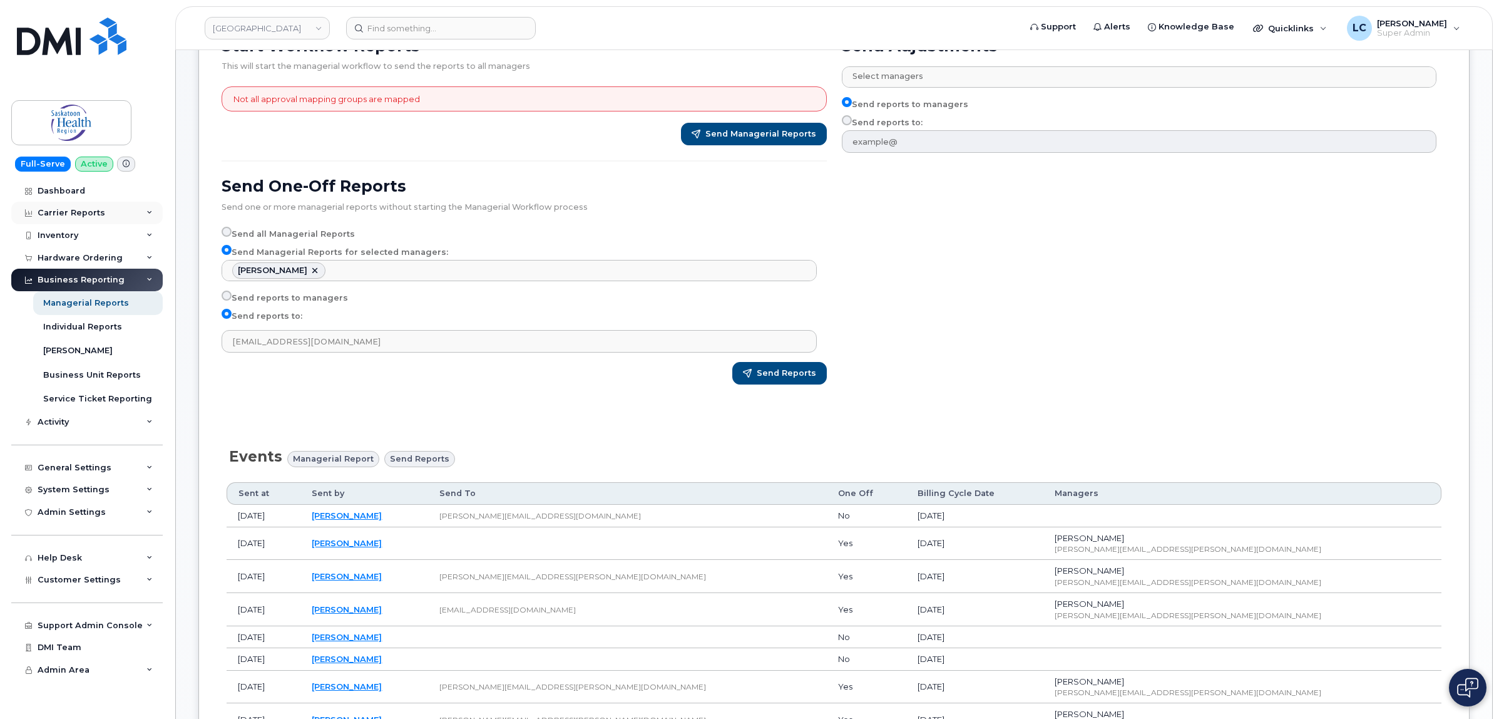
click at [119, 221] on div "Carrier Reports" at bounding box center [86, 213] width 151 height 23
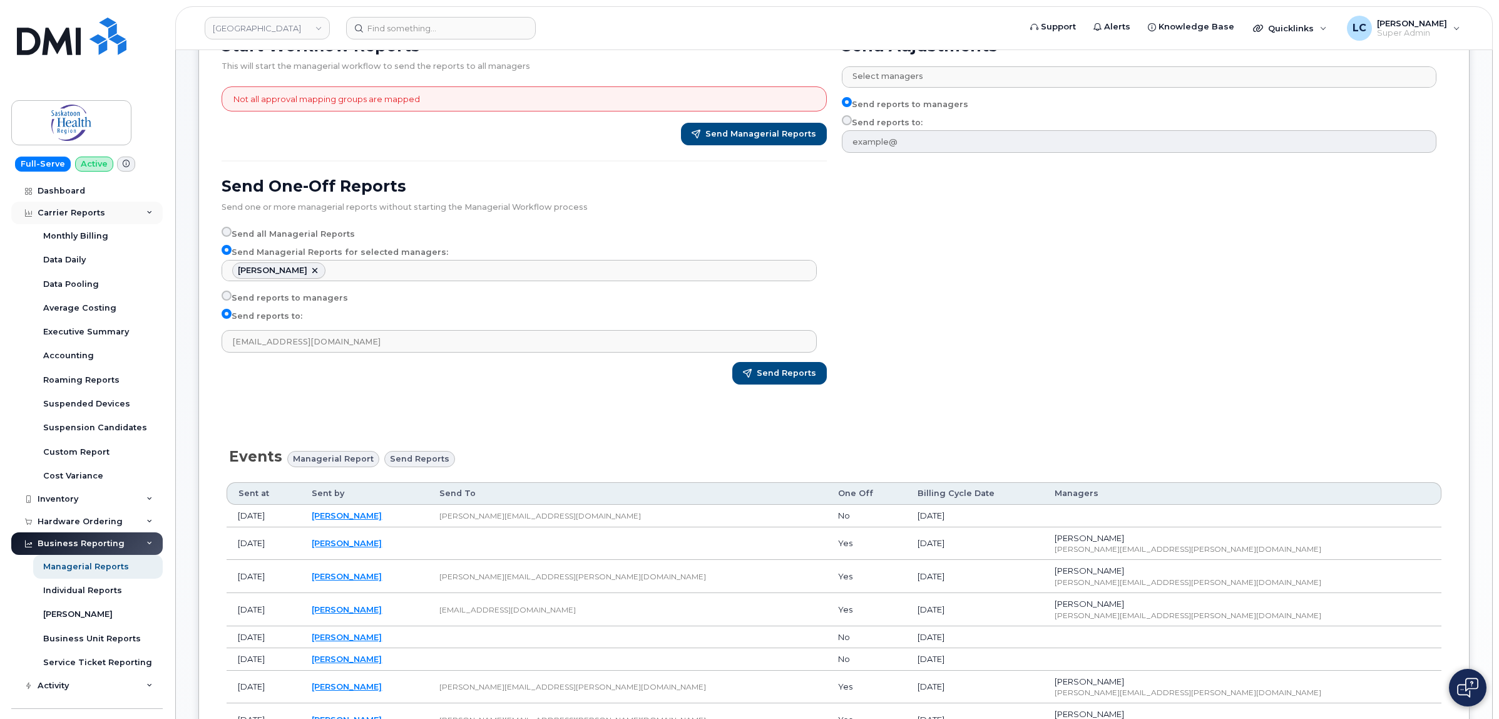
click at [119, 221] on div "Carrier Reports" at bounding box center [86, 213] width 151 height 23
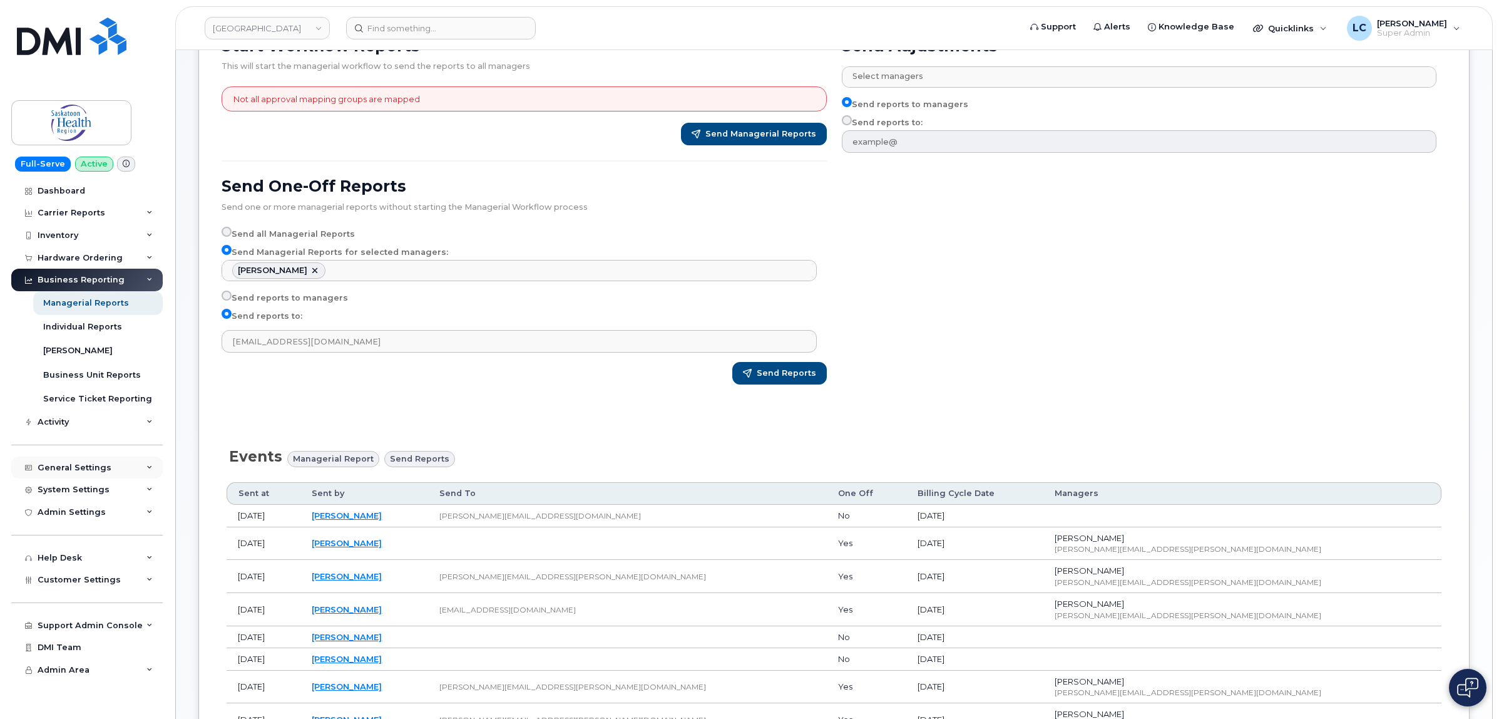
click at [106, 466] on div "General Settings" at bounding box center [86, 467] width 151 height 23
click at [108, 515] on div "Approval Mapping" at bounding box center [82, 514] width 79 height 11
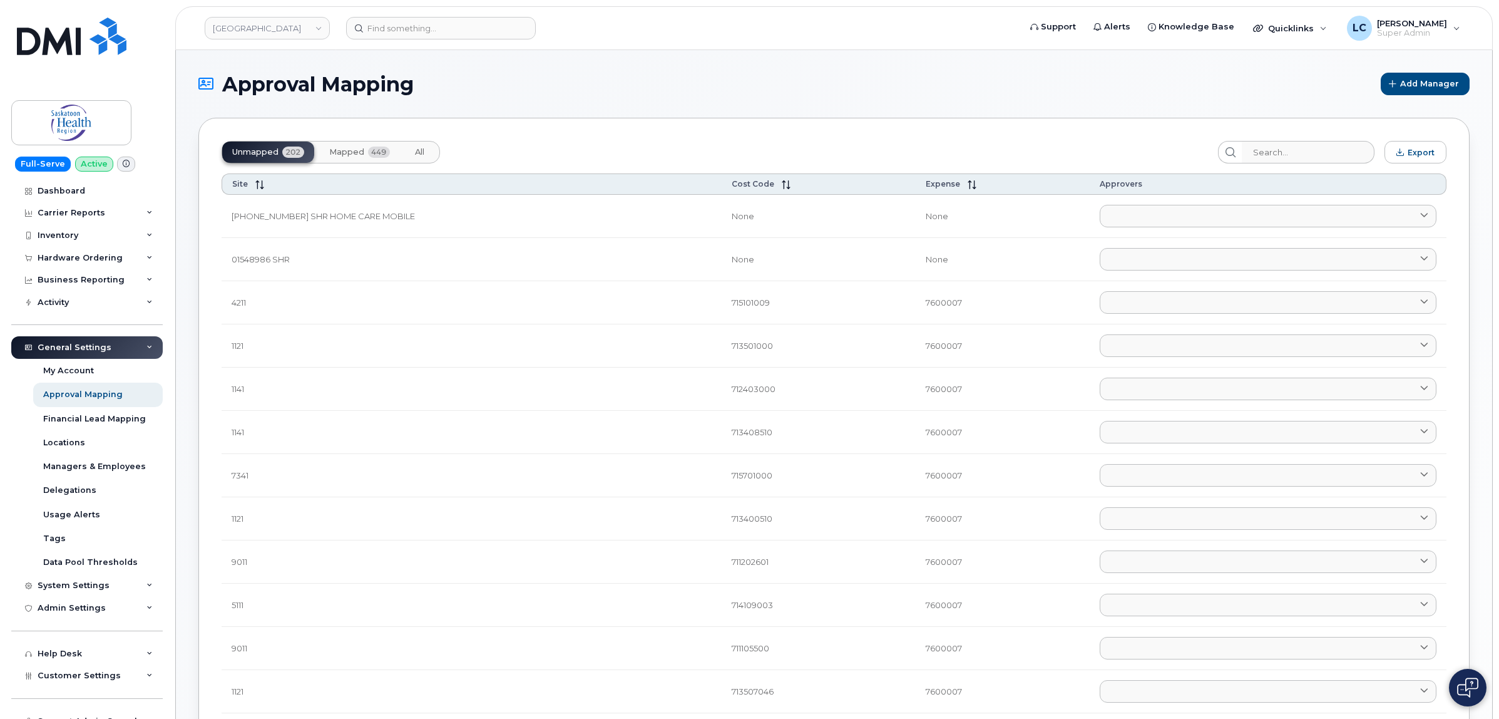
click at [367, 151] on button "Mapped 449" at bounding box center [359, 151] width 81 height 21
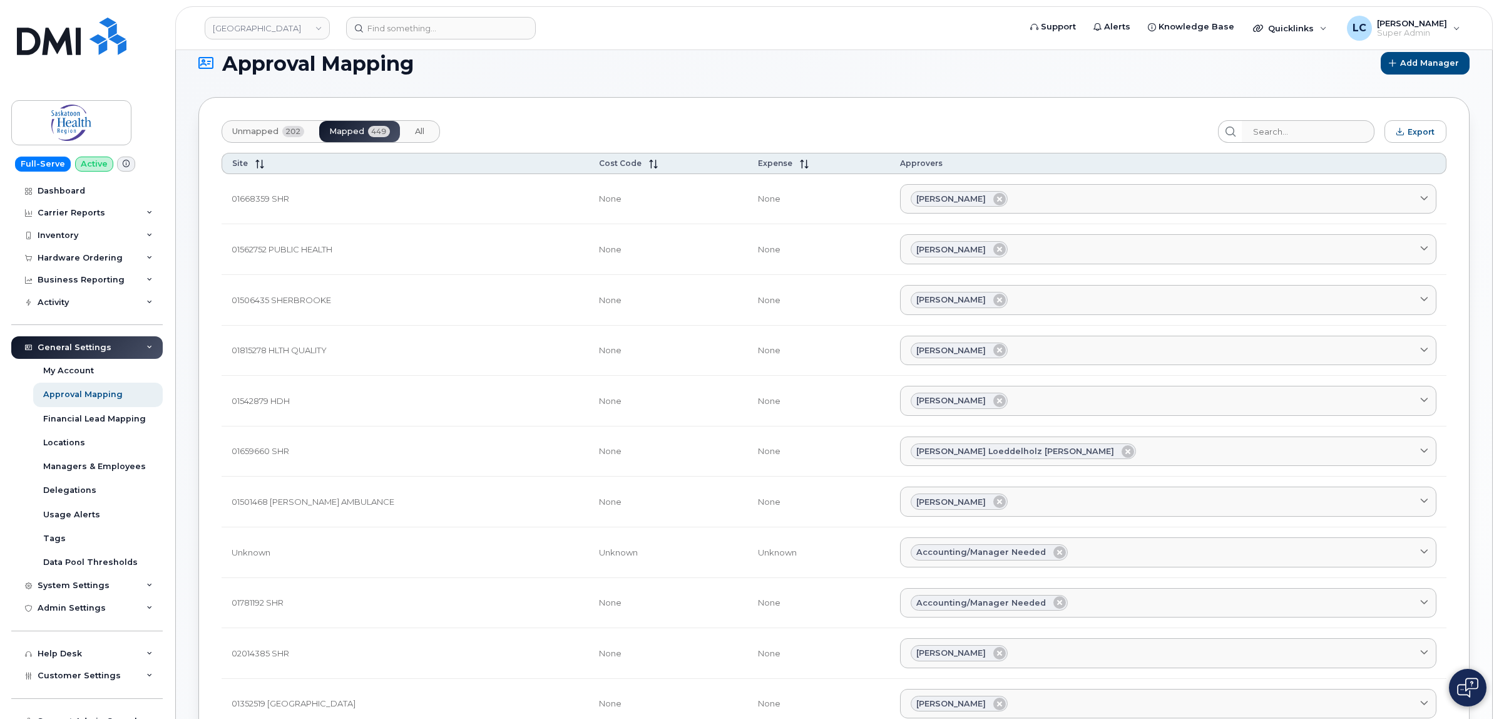
scroll to position [16, 0]
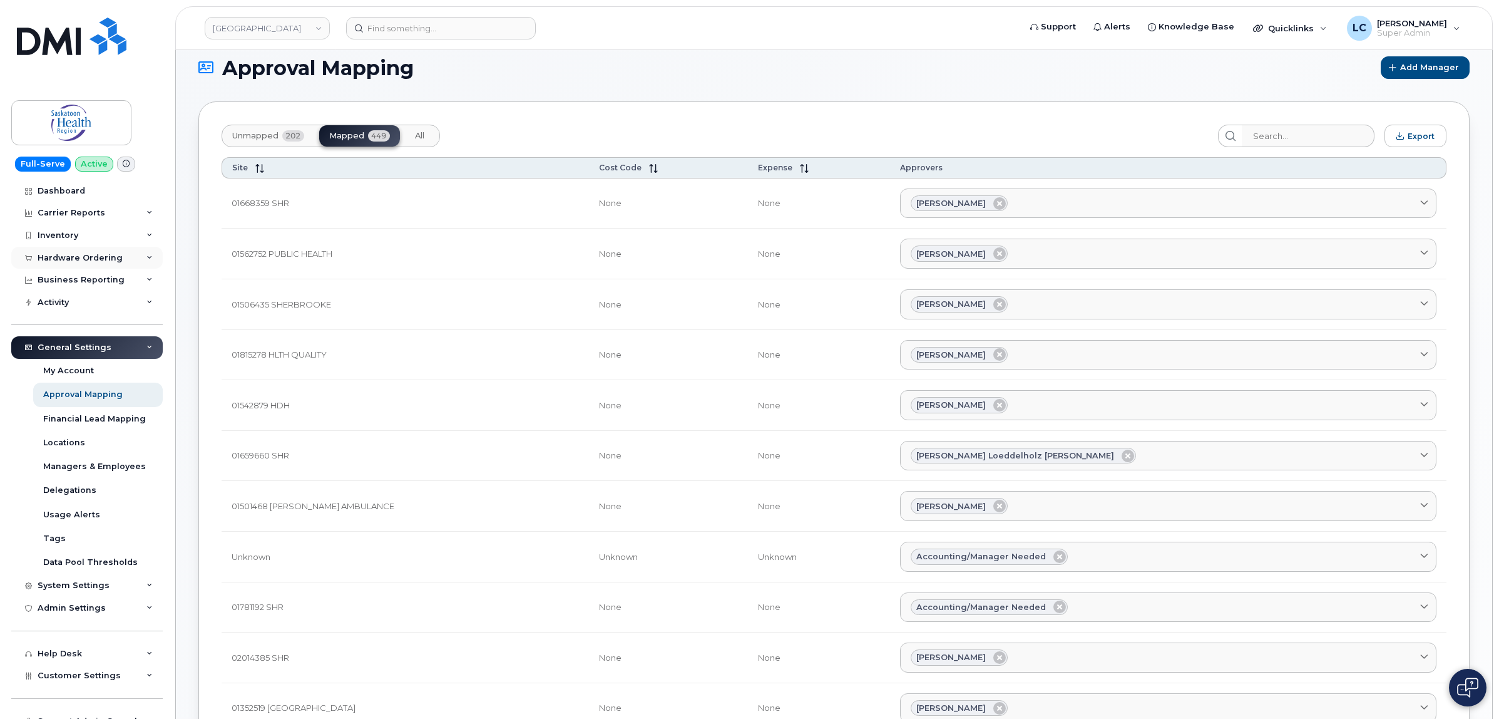
click at [113, 263] on div "Hardware Ordering" at bounding box center [80, 258] width 85 height 10
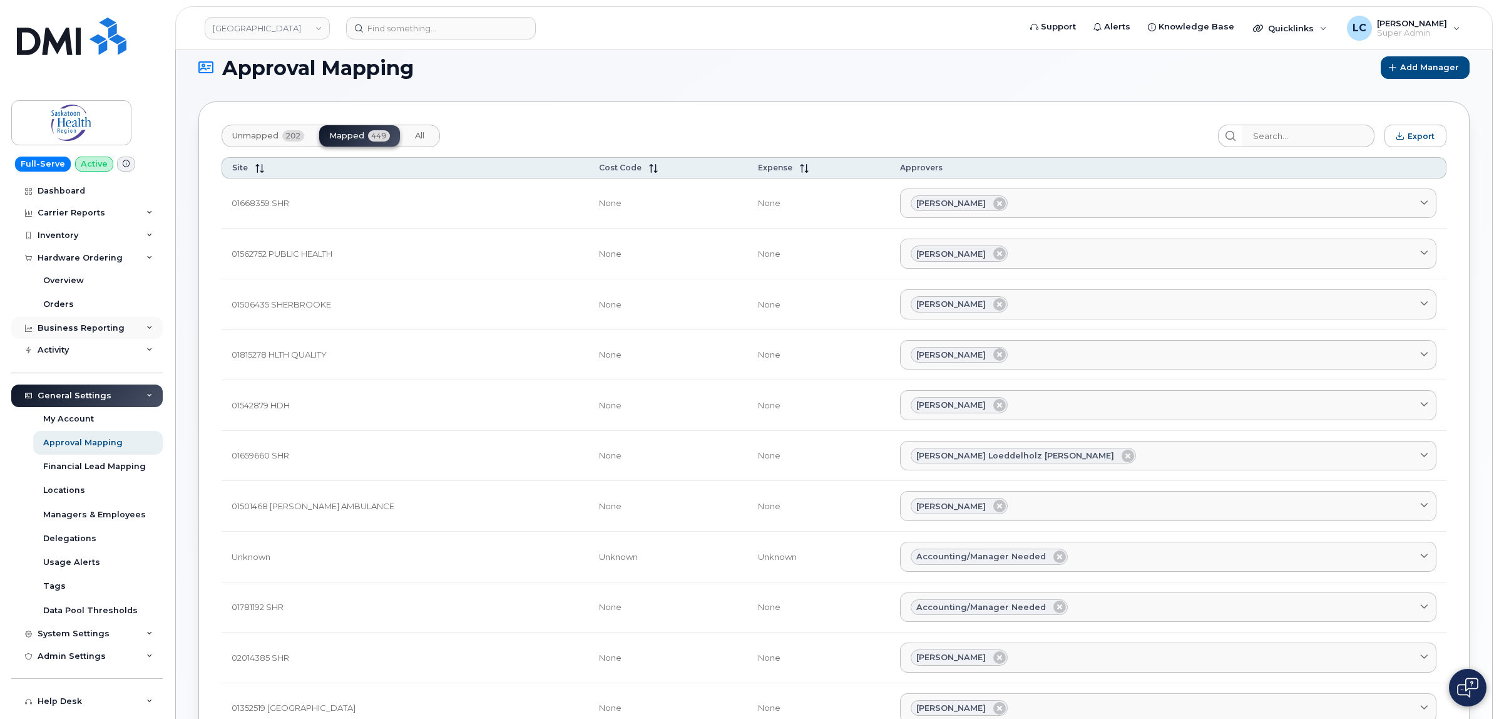
click at [98, 326] on div "Business Reporting" at bounding box center [81, 328] width 87 height 10
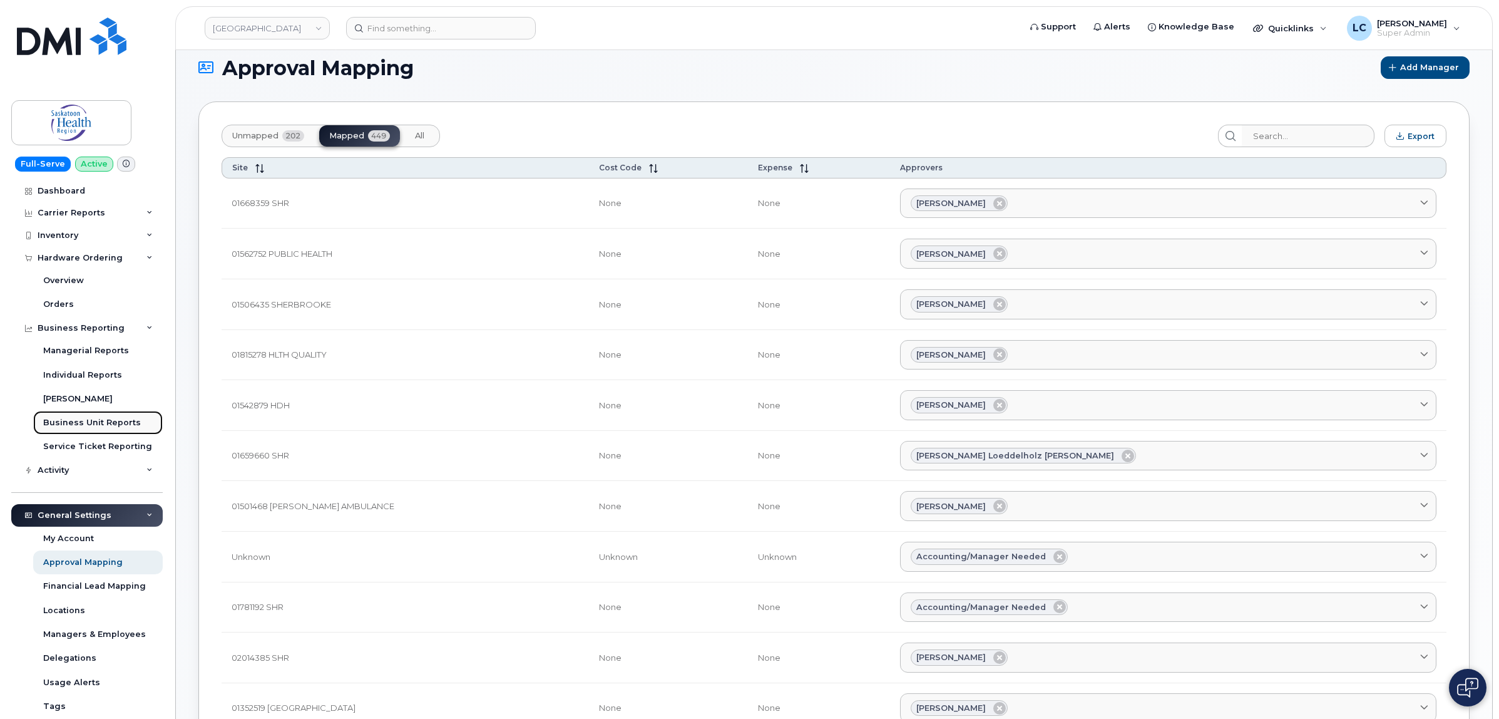
click at [116, 427] on div "Business Unit Reports" at bounding box center [92, 422] width 98 height 11
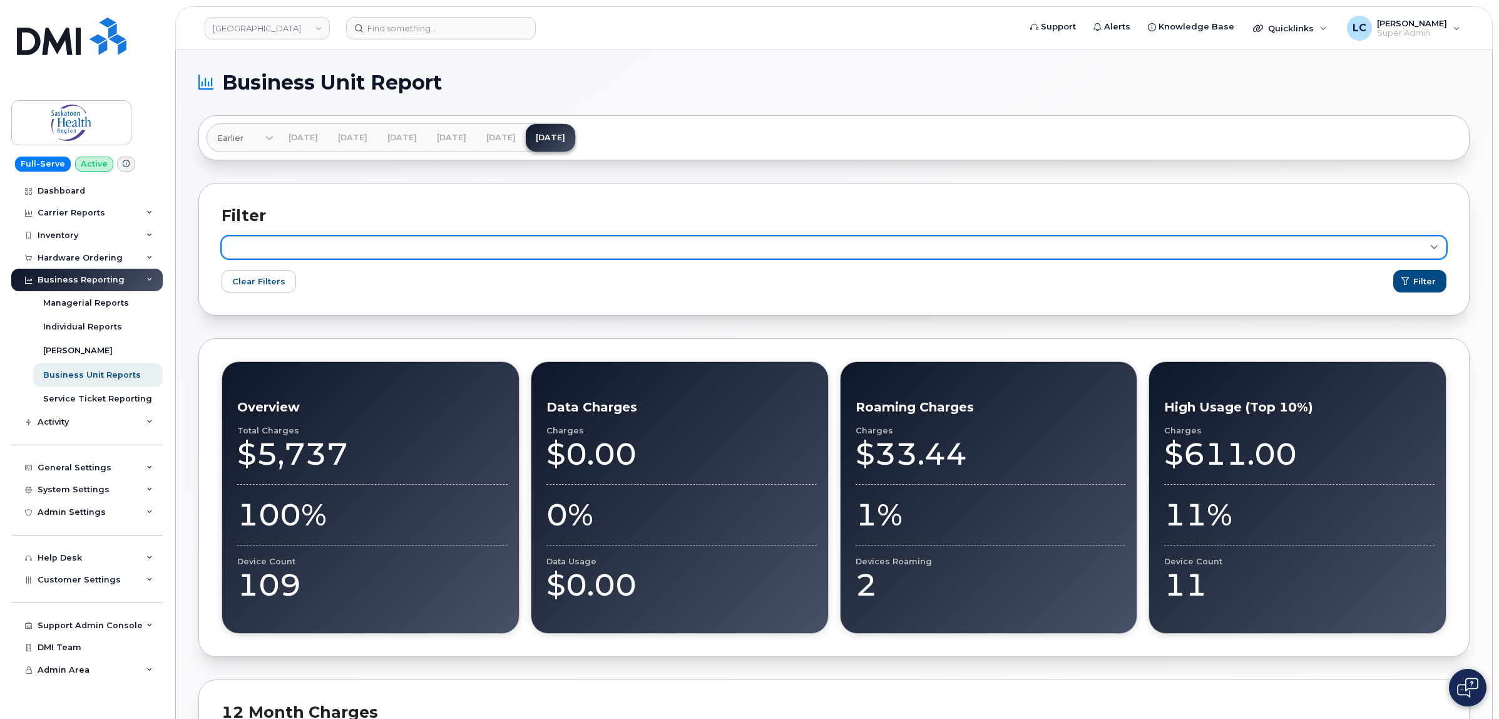
click at [1197, 252] on link at bounding box center [834, 247] width 1225 height 23
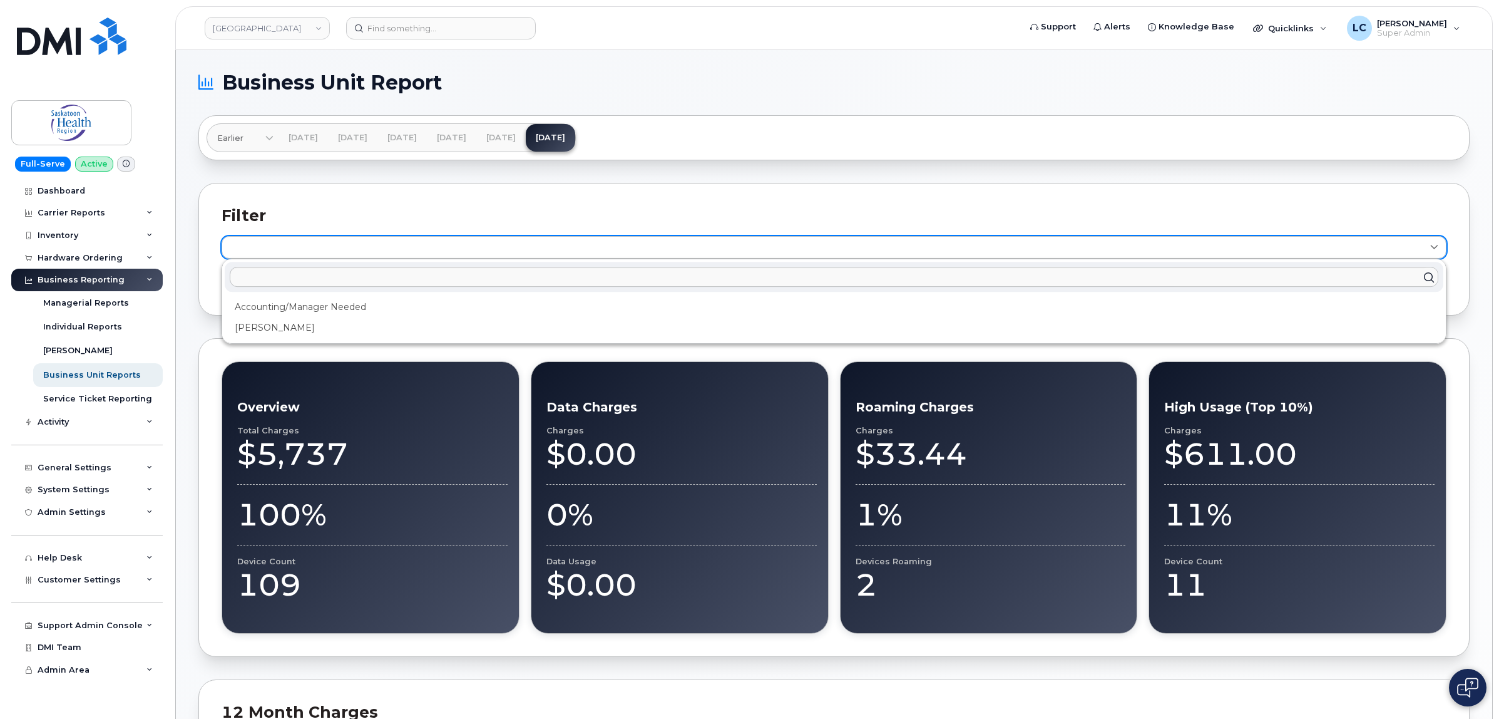
click at [1199, 252] on link at bounding box center [834, 247] width 1225 height 23
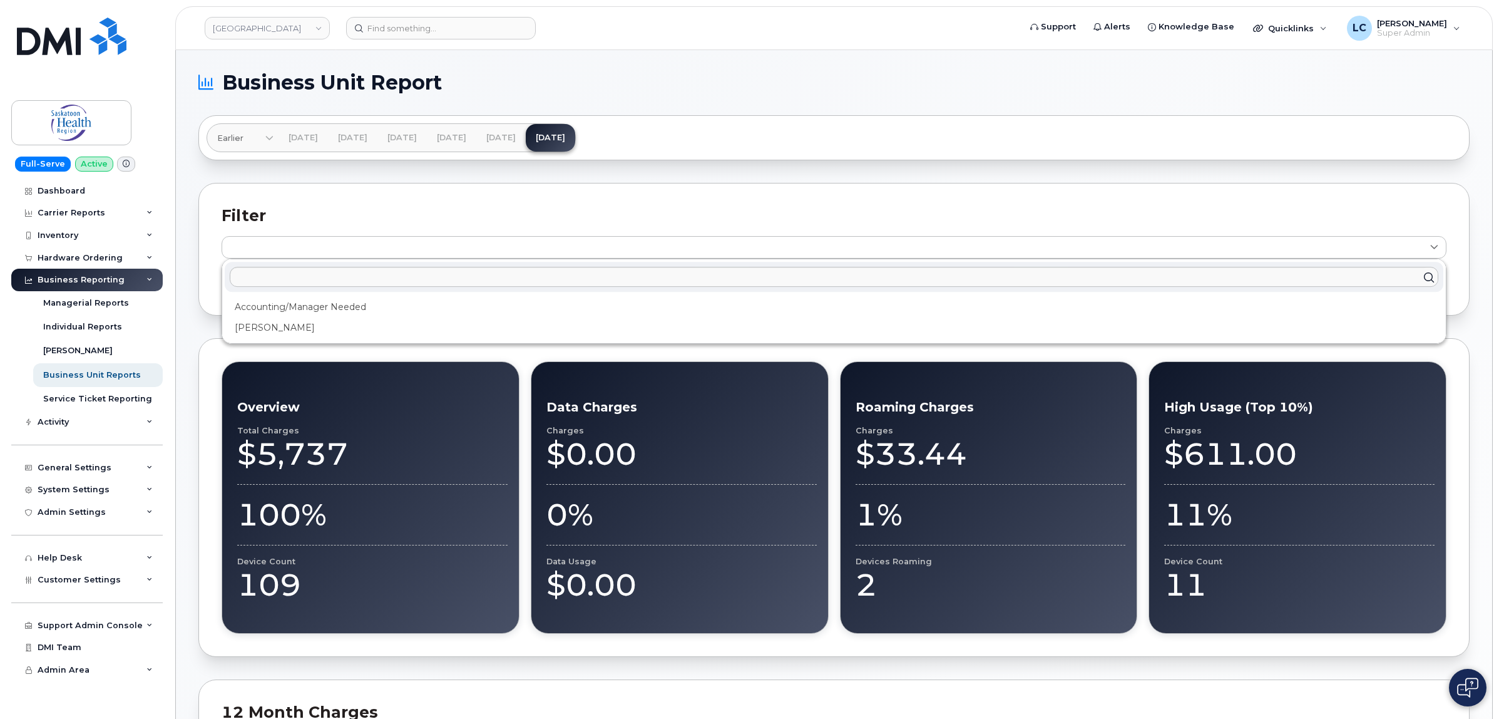
click at [963, 220] on h2 "Filter" at bounding box center [834, 215] width 1225 height 19
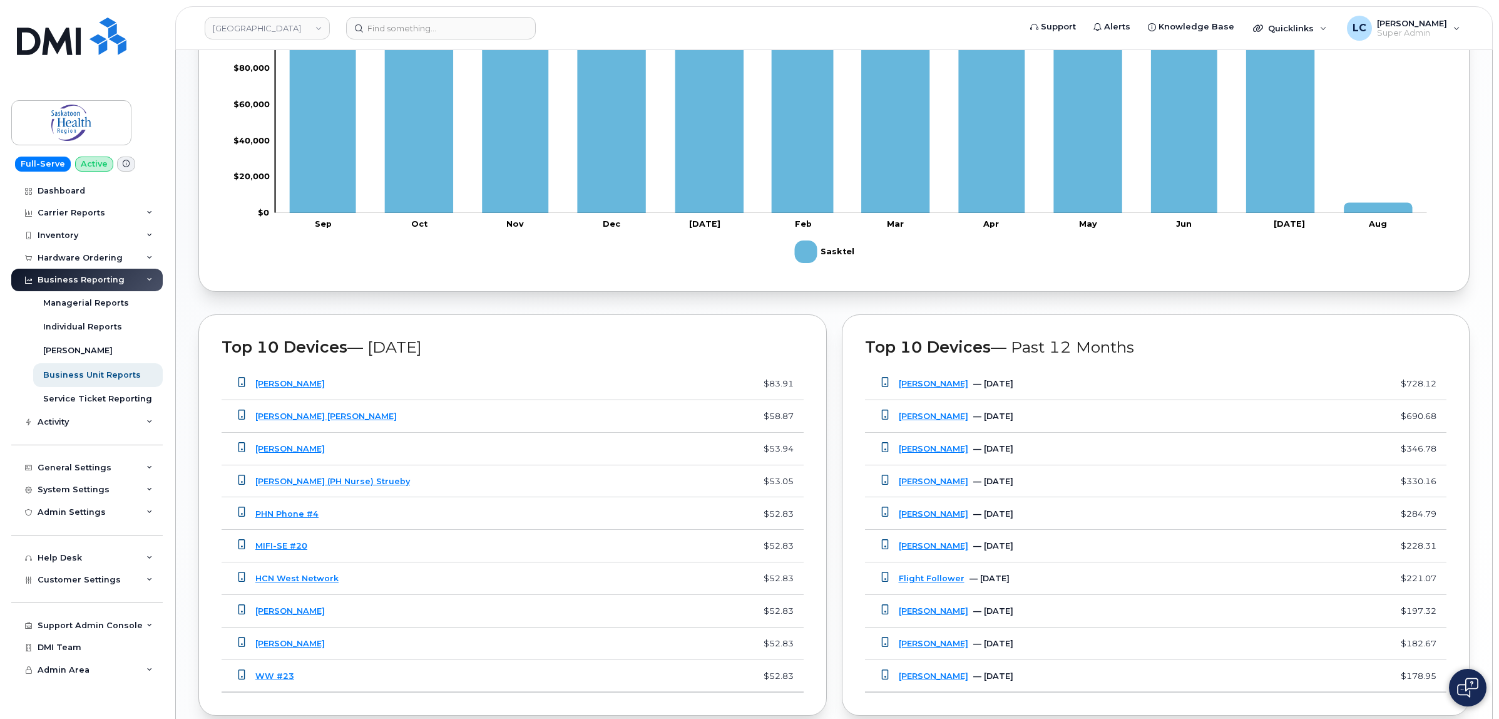
scroll to position [782, 0]
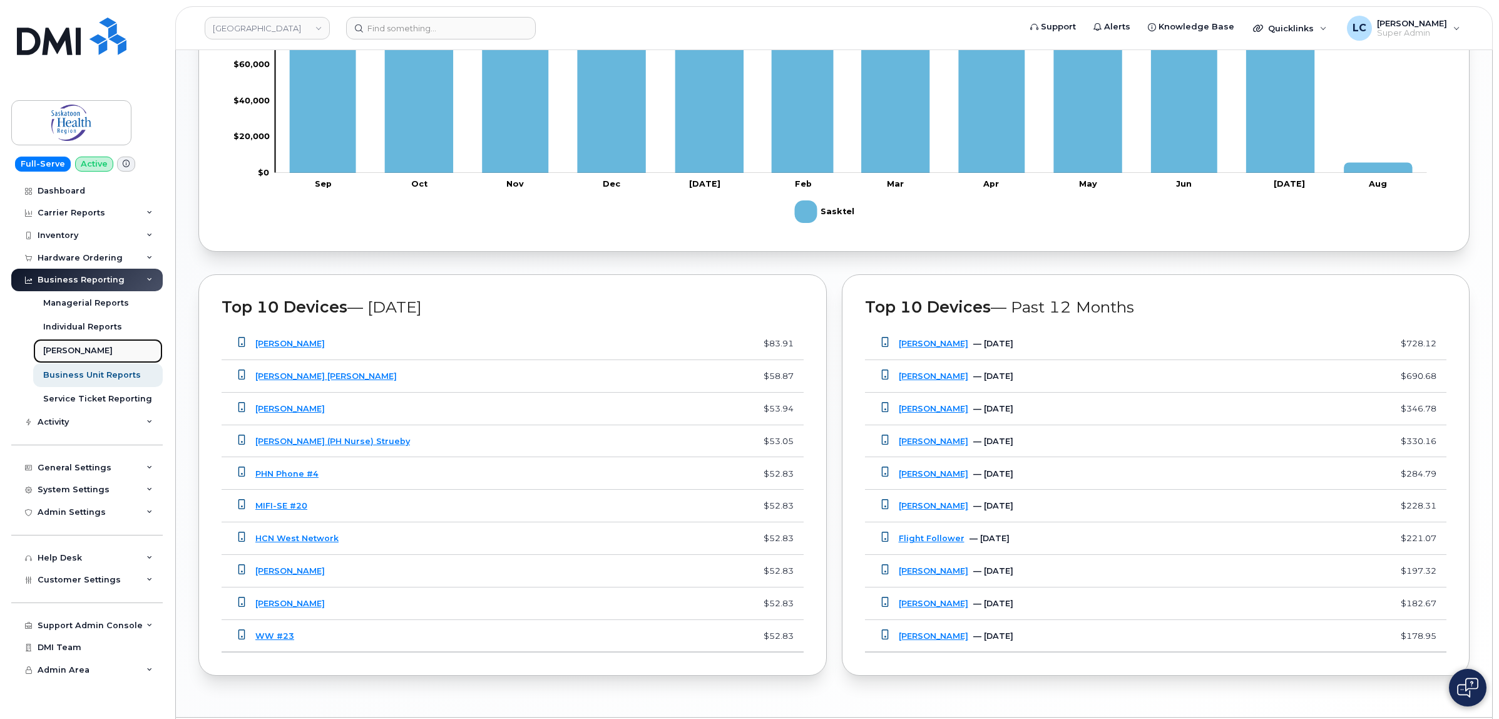
click at [89, 352] on link "[PERSON_NAME]" at bounding box center [98, 351] width 130 height 24
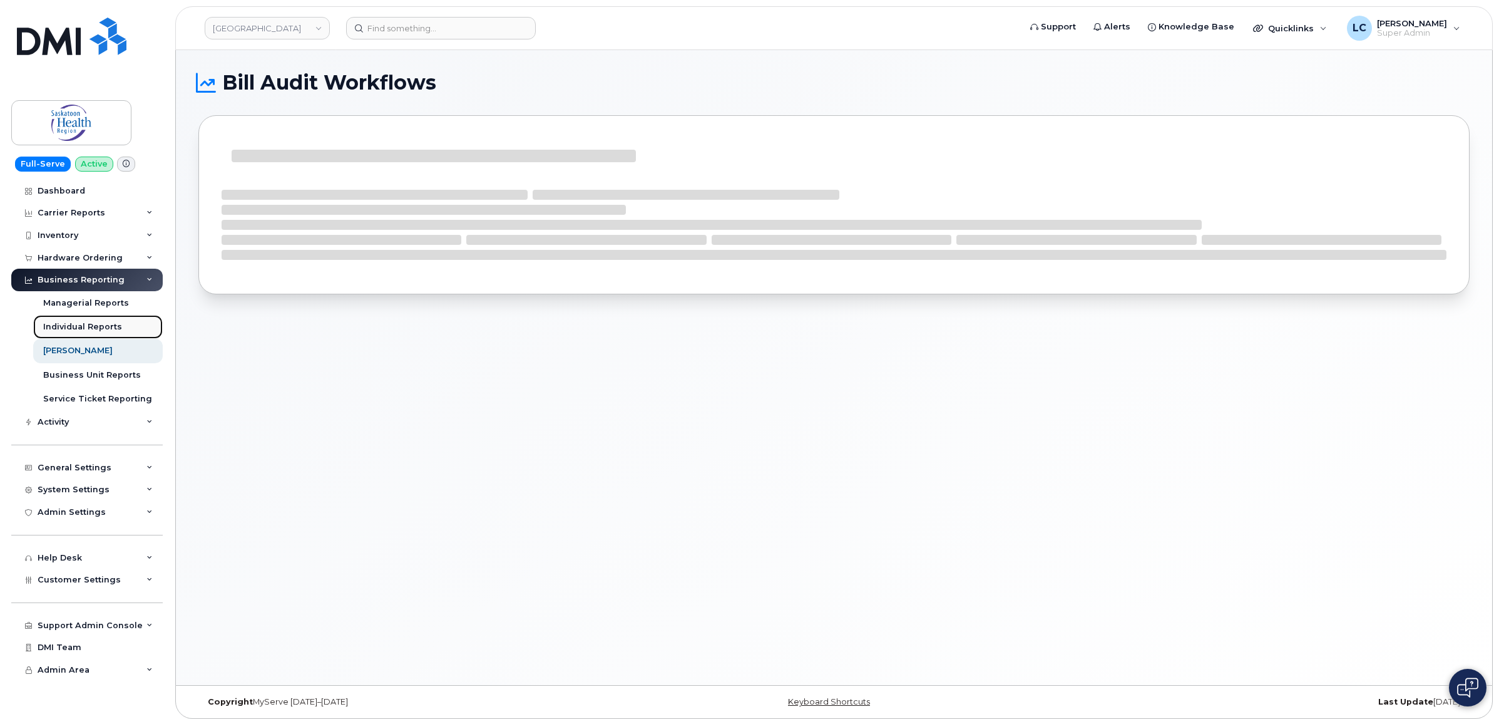
click at [105, 327] on div "Individual Reports" at bounding box center [82, 326] width 79 height 11
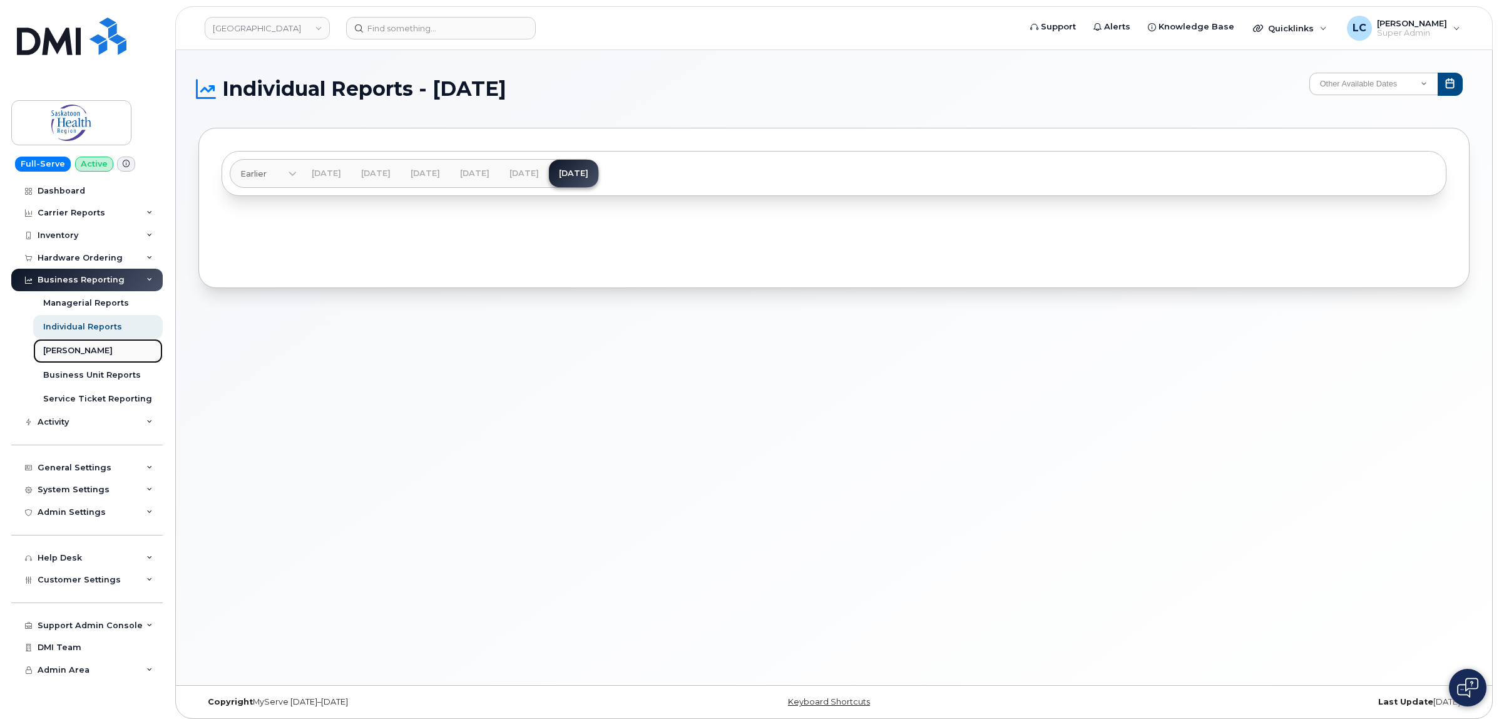
click at [80, 346] on link "[PERSON_NAME]" at bounding box center [98, 351] width 130 height 24
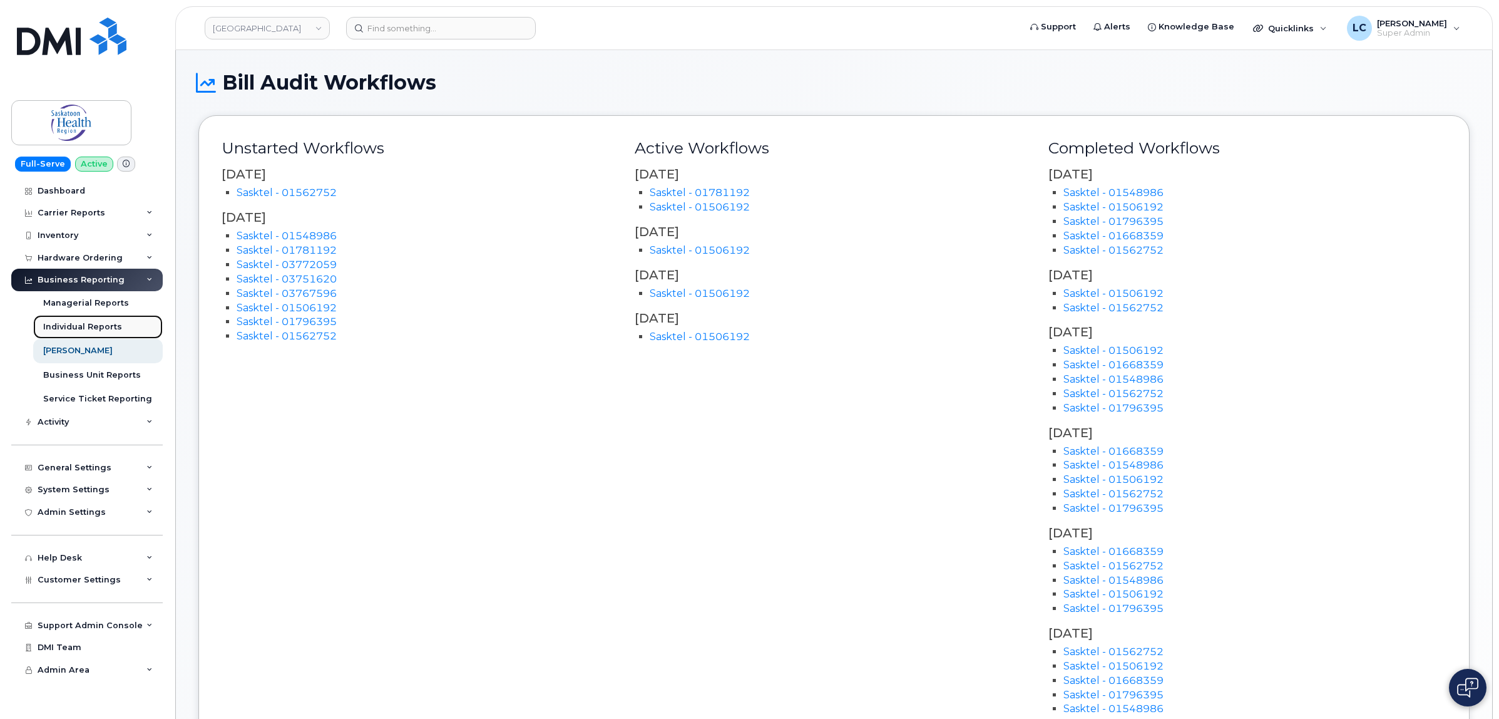
click at [98, 332] on div "Individual Reports" at bounding box center [82, 326] width 79 height 11
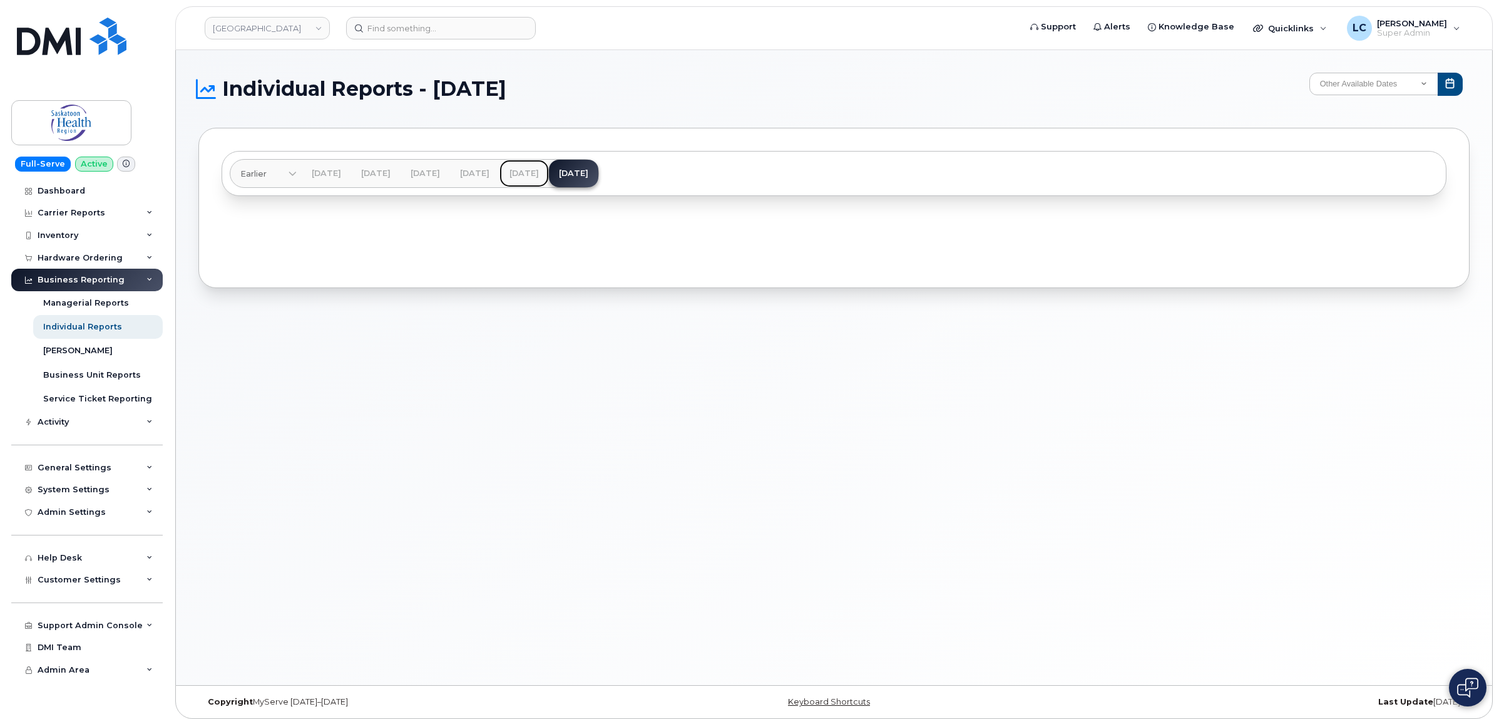
click at [549, 171] on link "[DATE]" at bounding box center [524, 174] width 49 height 28
